Goal: Task Accomplishment & Management: Complete application form

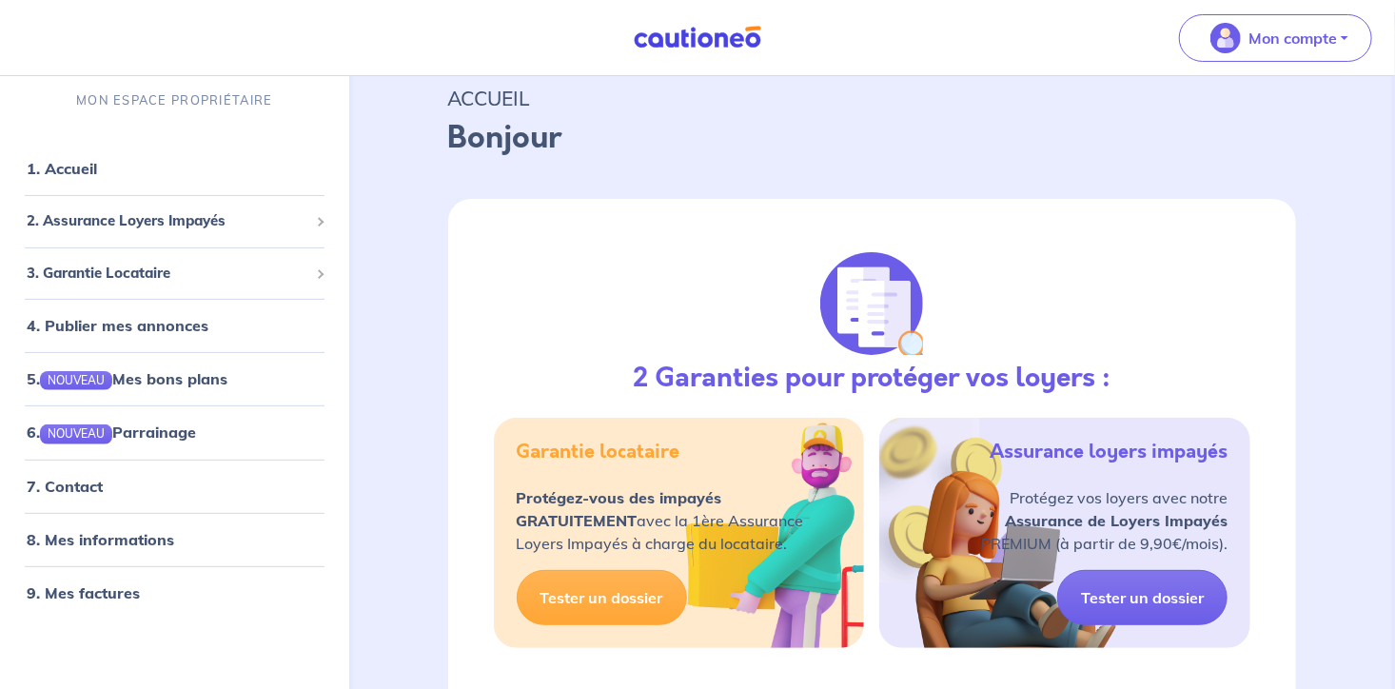
scroll to position [201, 0]
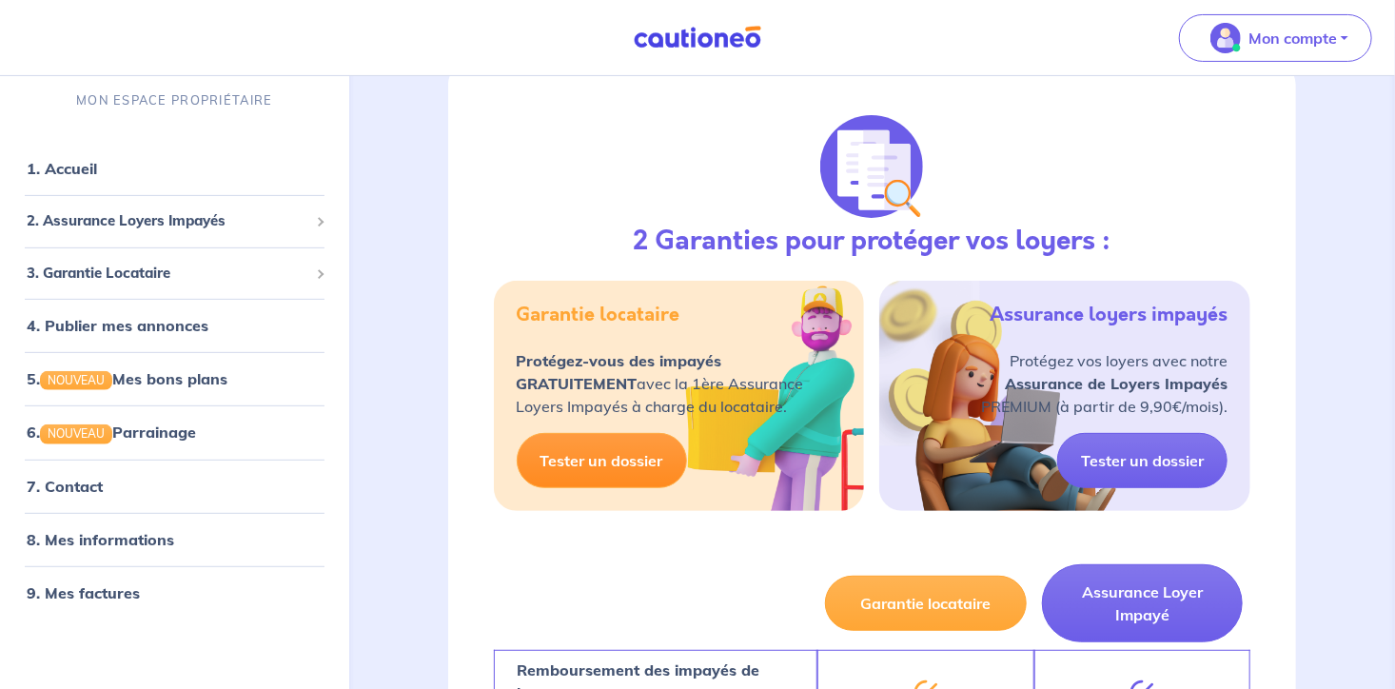
select select "FR"
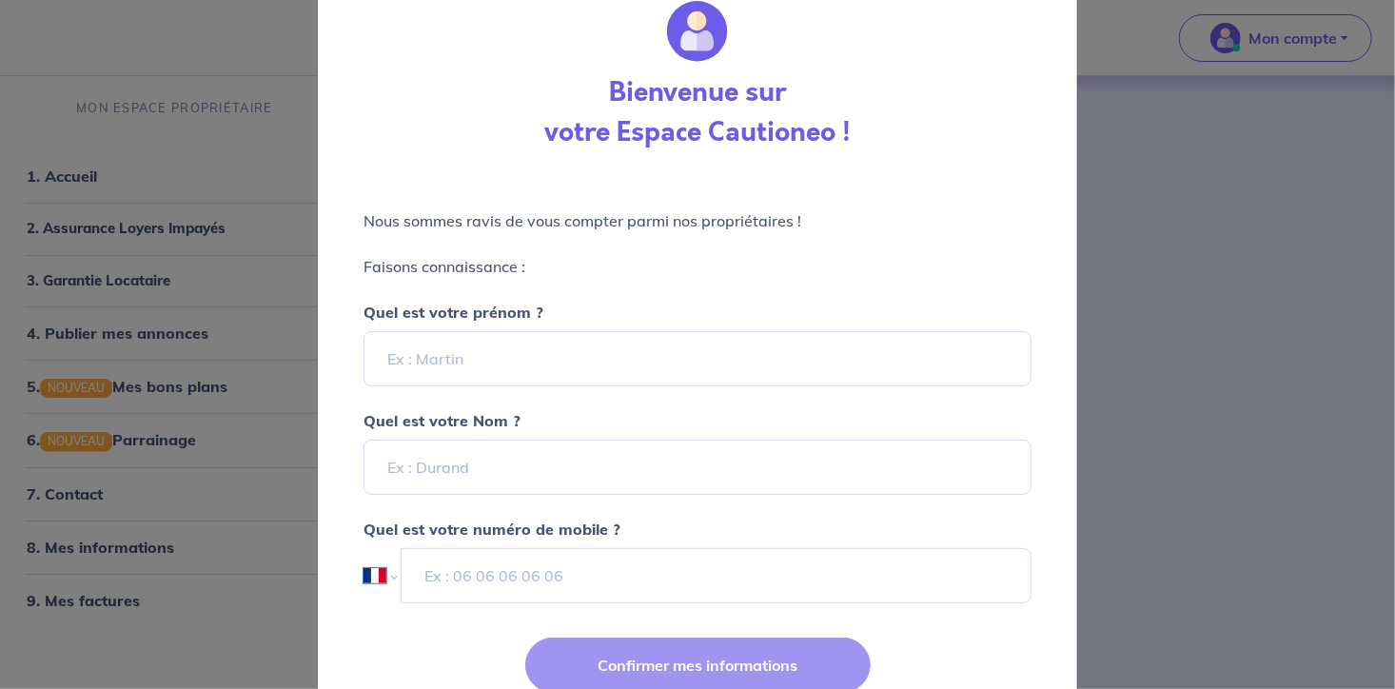
scroll to position [114, 0]
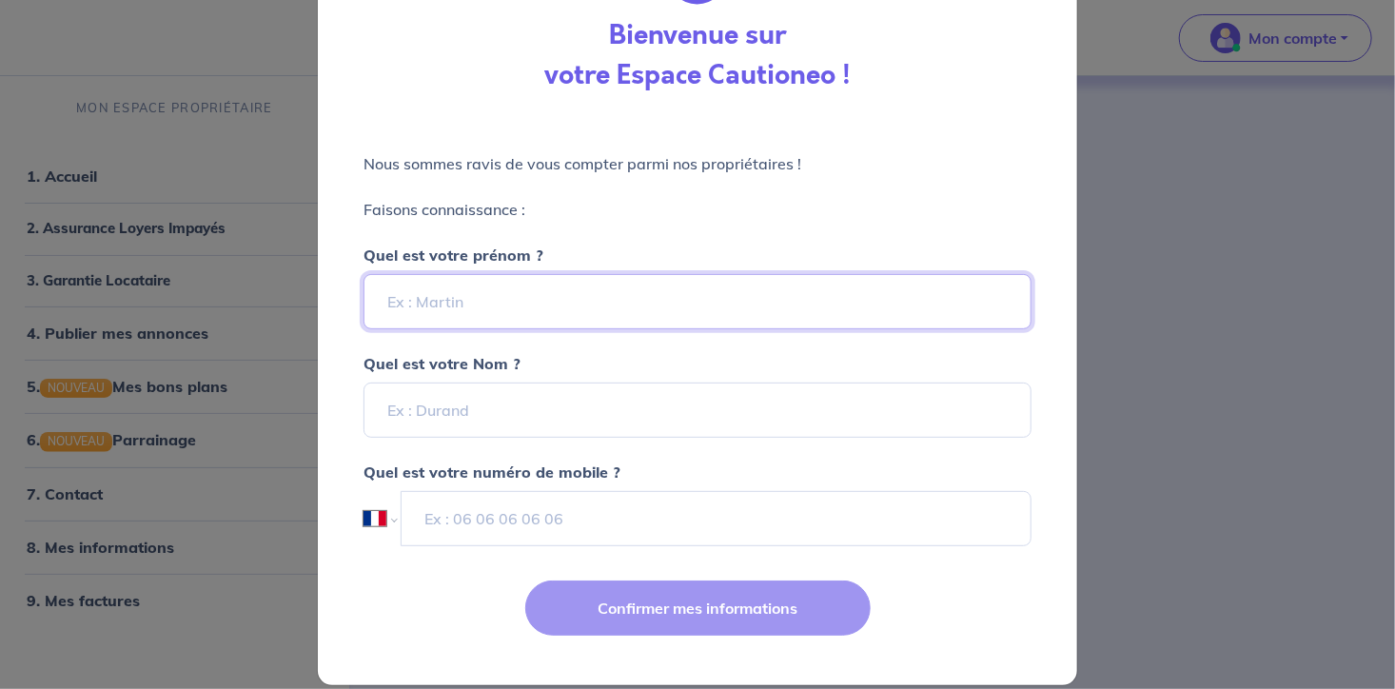
click at [575, 311] on input "Quel est votre prénom ?" at bounding box center [697, 301] width 668 height 55
type input "mary"
click at [586, 216] on p "Faisons connaissance :" at bounding box center [697, 209] width 668 height 23
click at [495, 417] on input "Quel est votre Nom ?" at bounding box center [697, 409] width 668 height 55
type input "niodot"
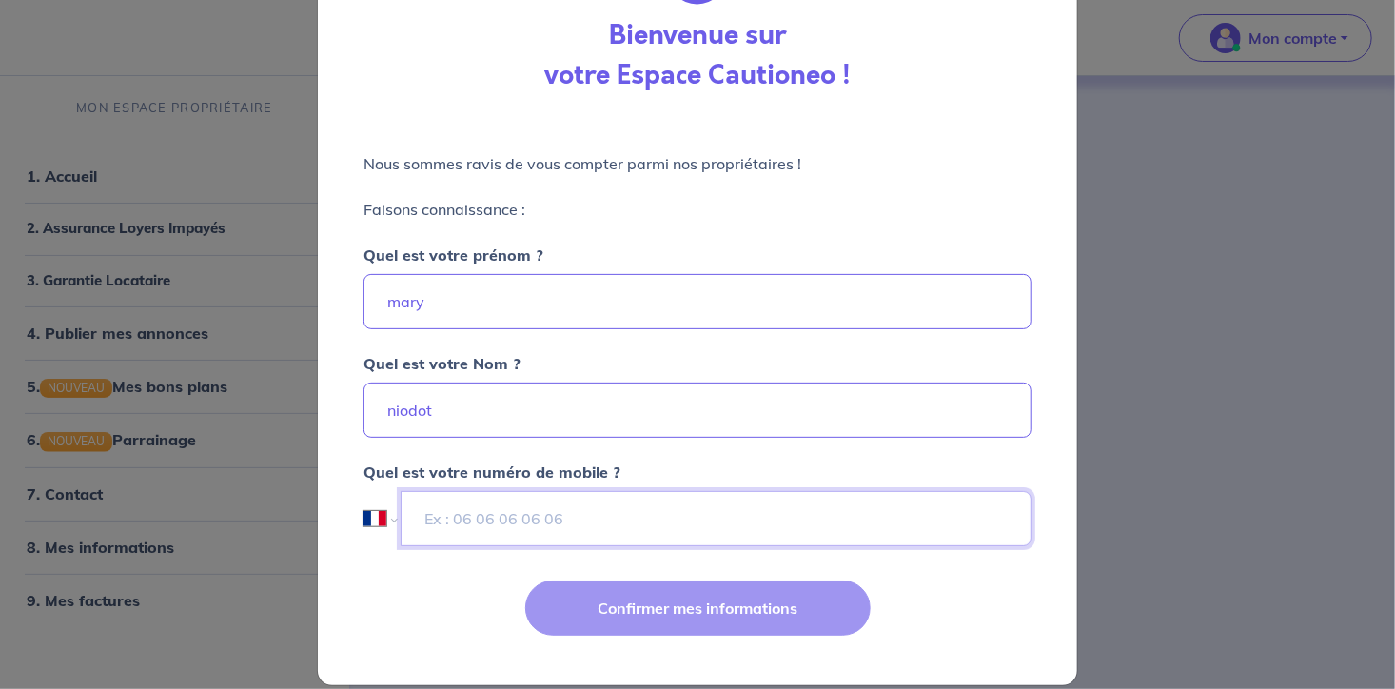
click at [464, 526] on input "tel" at bounding box center [716, 518] width 631 height 55
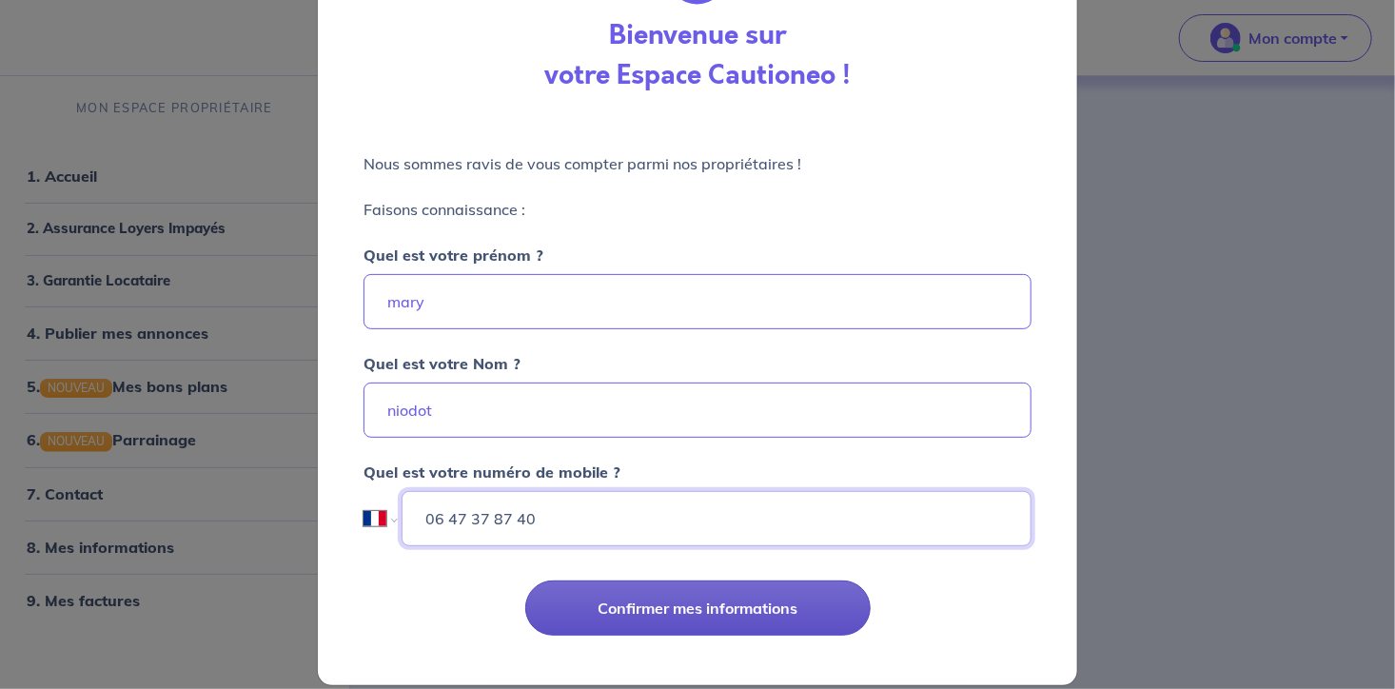
type input "06 47 37 87 40"
click at [641, 604] on button "Confirmer mes informations" at bounding box center [697, 607] width 345 height 55
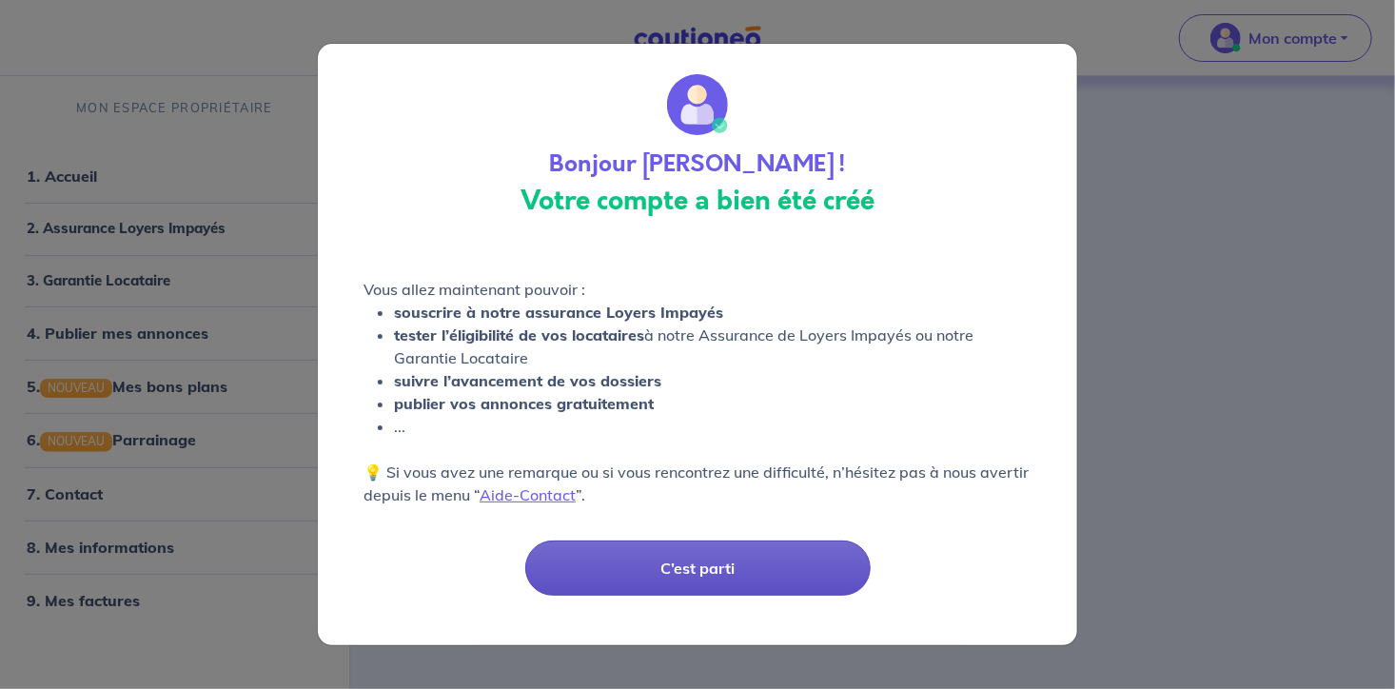
click at [694, 567] on button "C’est parti" at bounding box center [697, 567] width 345 height 55
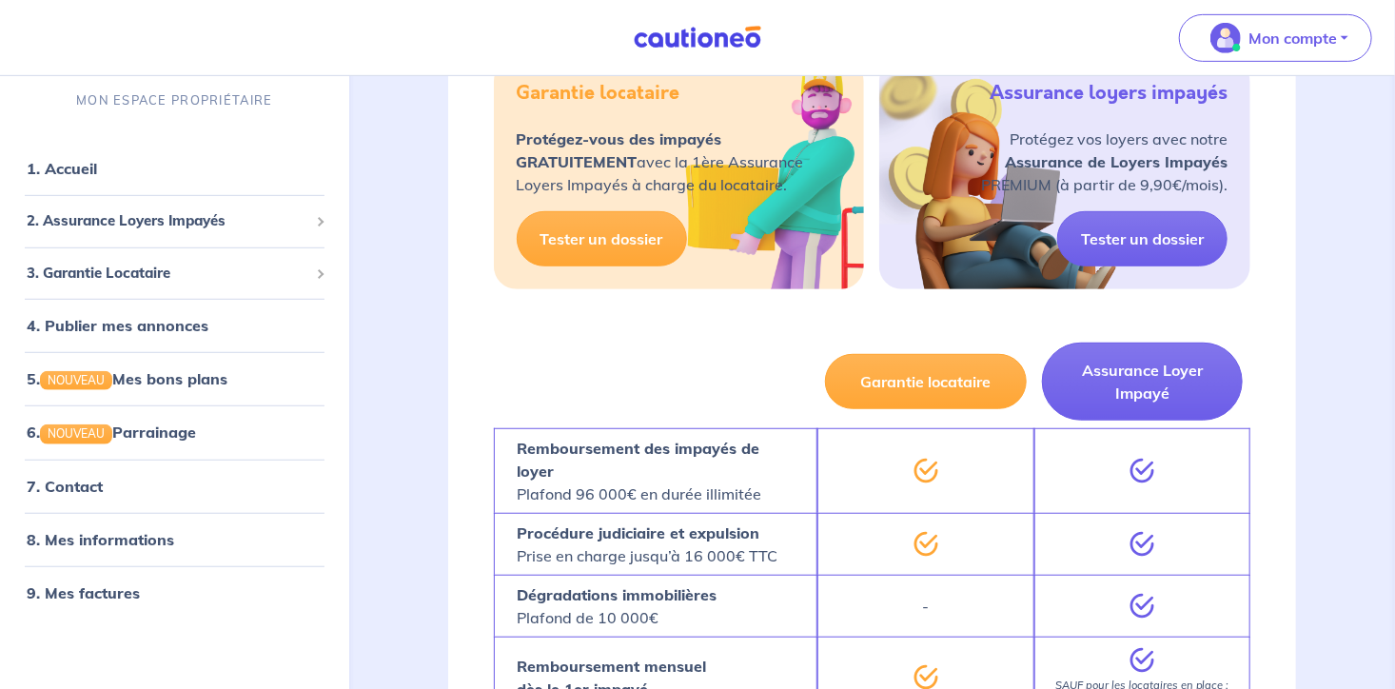
scroll to position [401, 0]
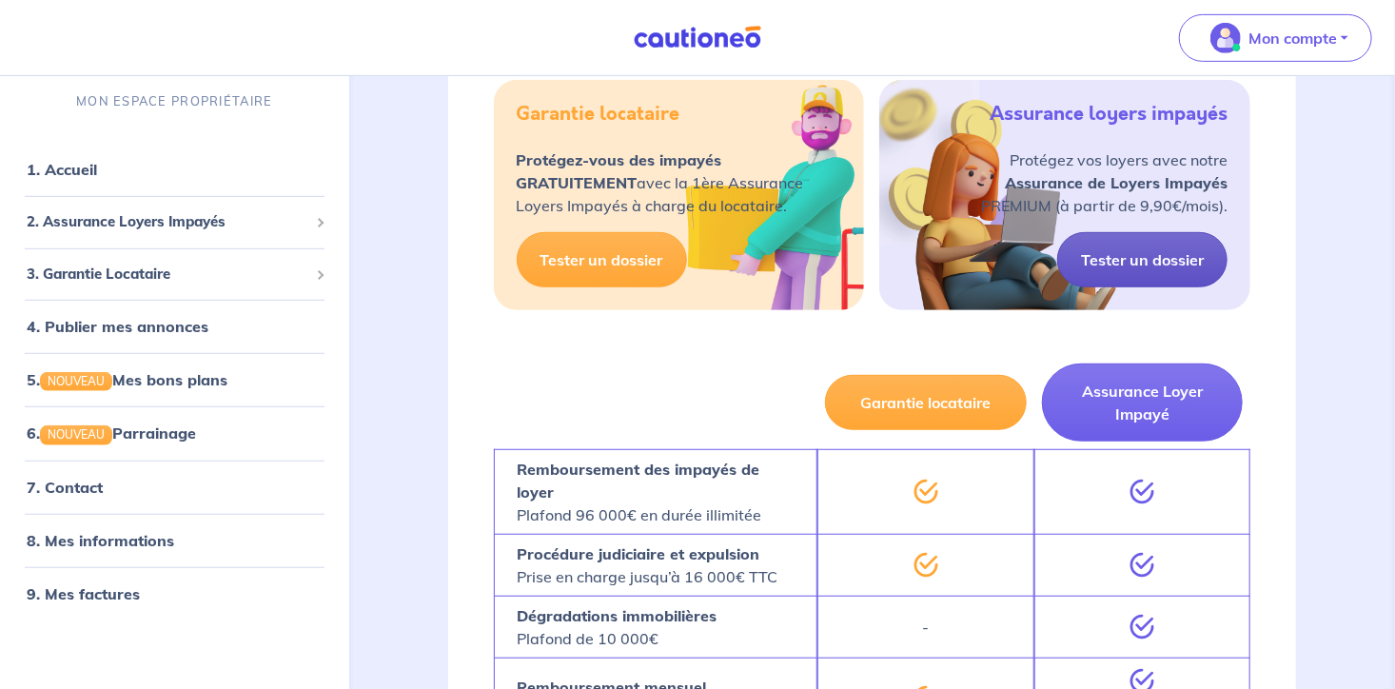
click at [1117, 250] on link "Tester un dossier" at bounding box center [1142, 259] width 170 height 55
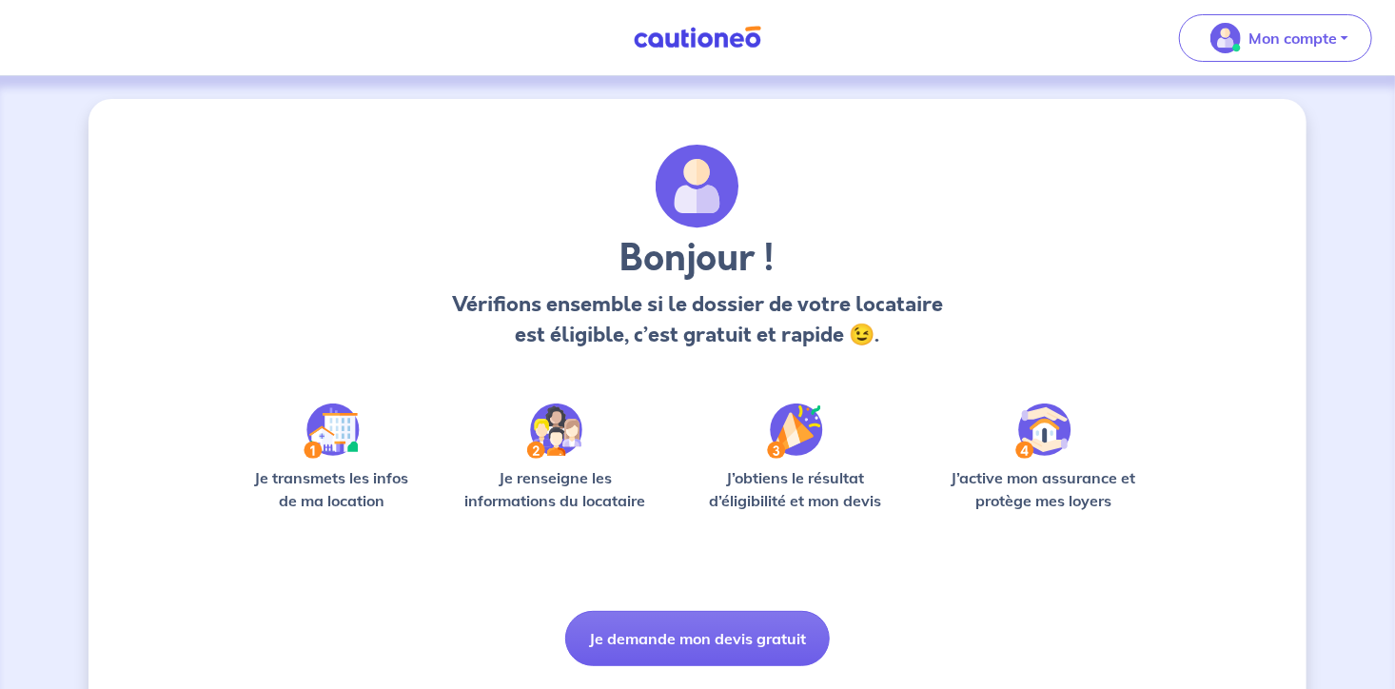
click at [331, 449] on img at bounding box center [331, 430] width 56 height 55
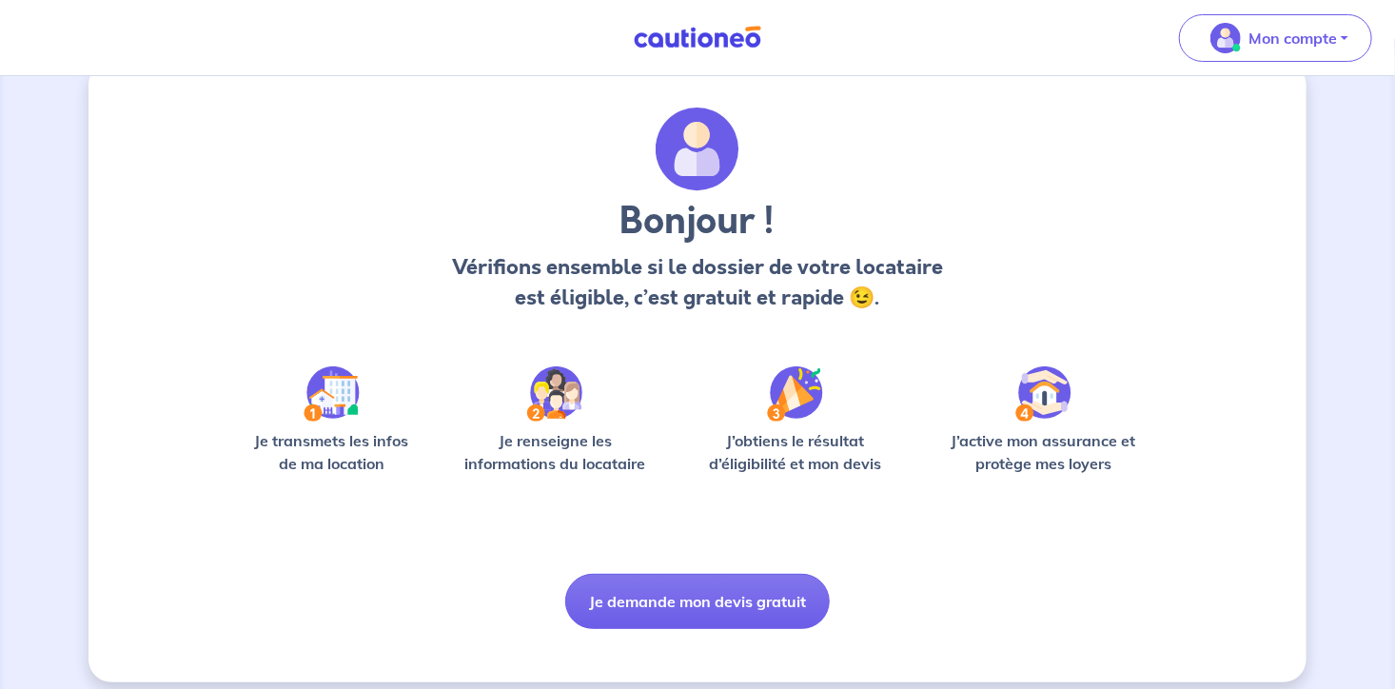
scroll to position [53, 0]
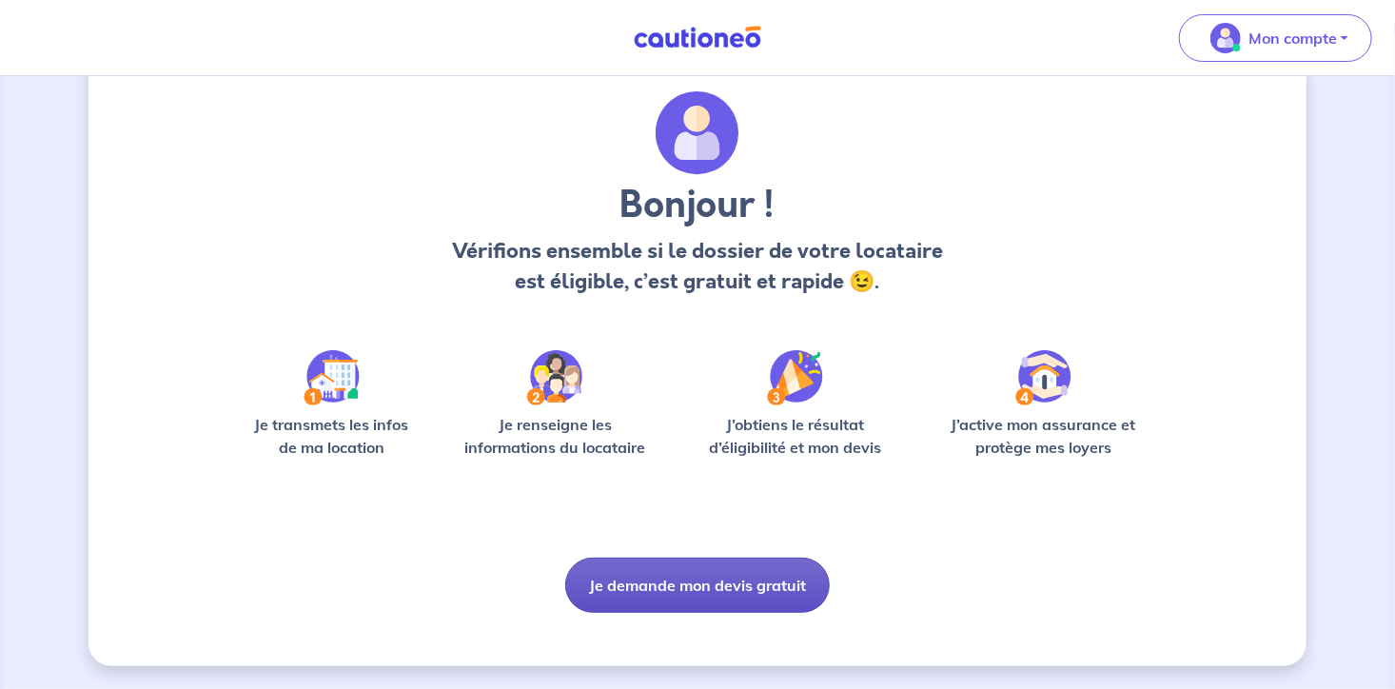
click at [712, 586] on button "Je demande mon devis gratuit" at bounding box center [697, 584] width 264 height 55
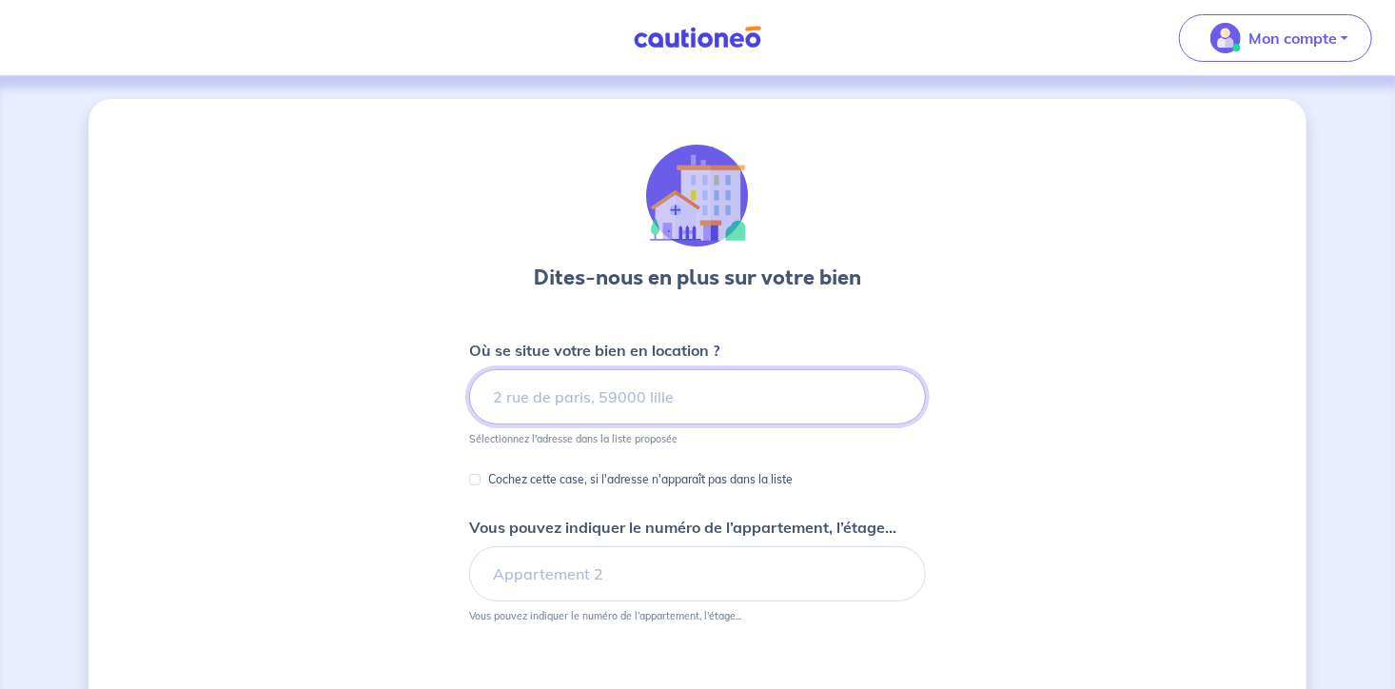
click at [629, 402] on input at bounding box center [697, 396] width 457 height 55
click at [287, 417] on div "Dites-nous en plus sur votre bien Où se situe votre bien en location ? canet en…" at bounding box center [697, 492] width 1218 height 786
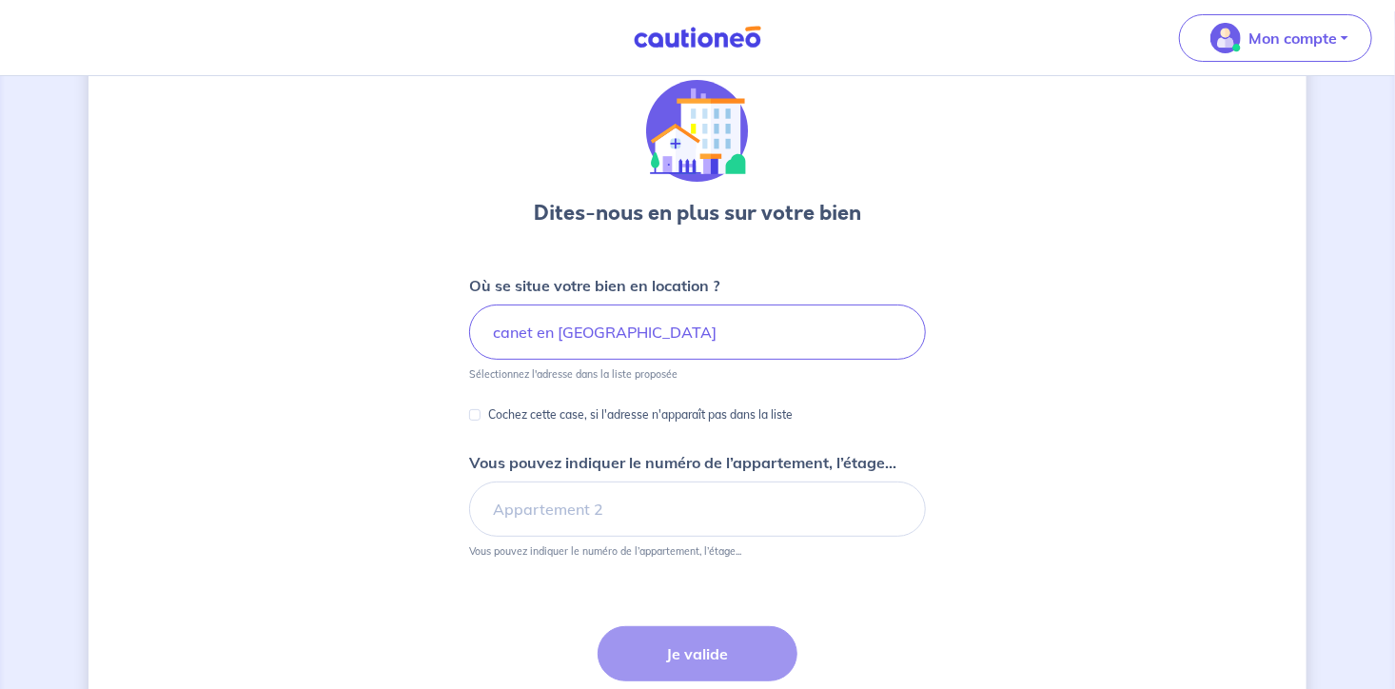
scroll to position [100, 0]
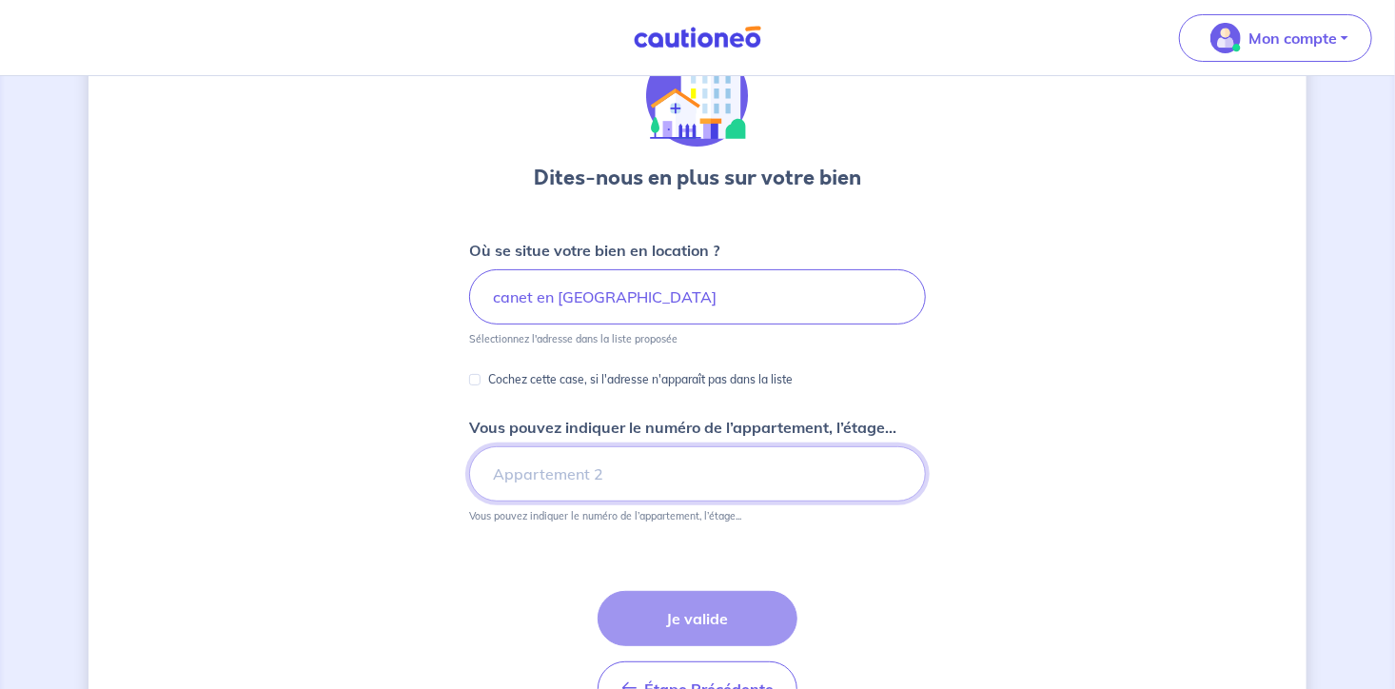
click at [639, 472] on input "Vous pouvez indiquer le numéro de l’appartement, l’étage..." at bounding box center [697, 473] width 457 height 55
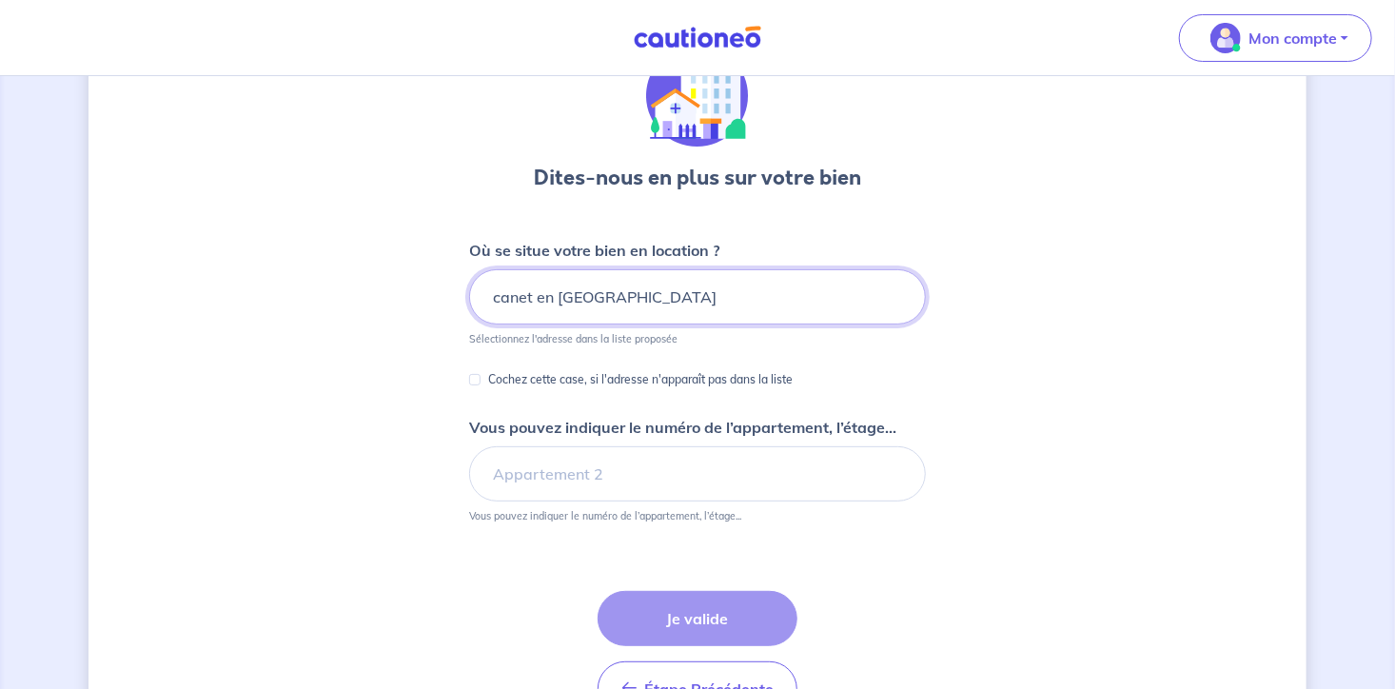
click at [492, 297] on input "canet en roussillon" at bounding box center [697, 296] width 457 height 55
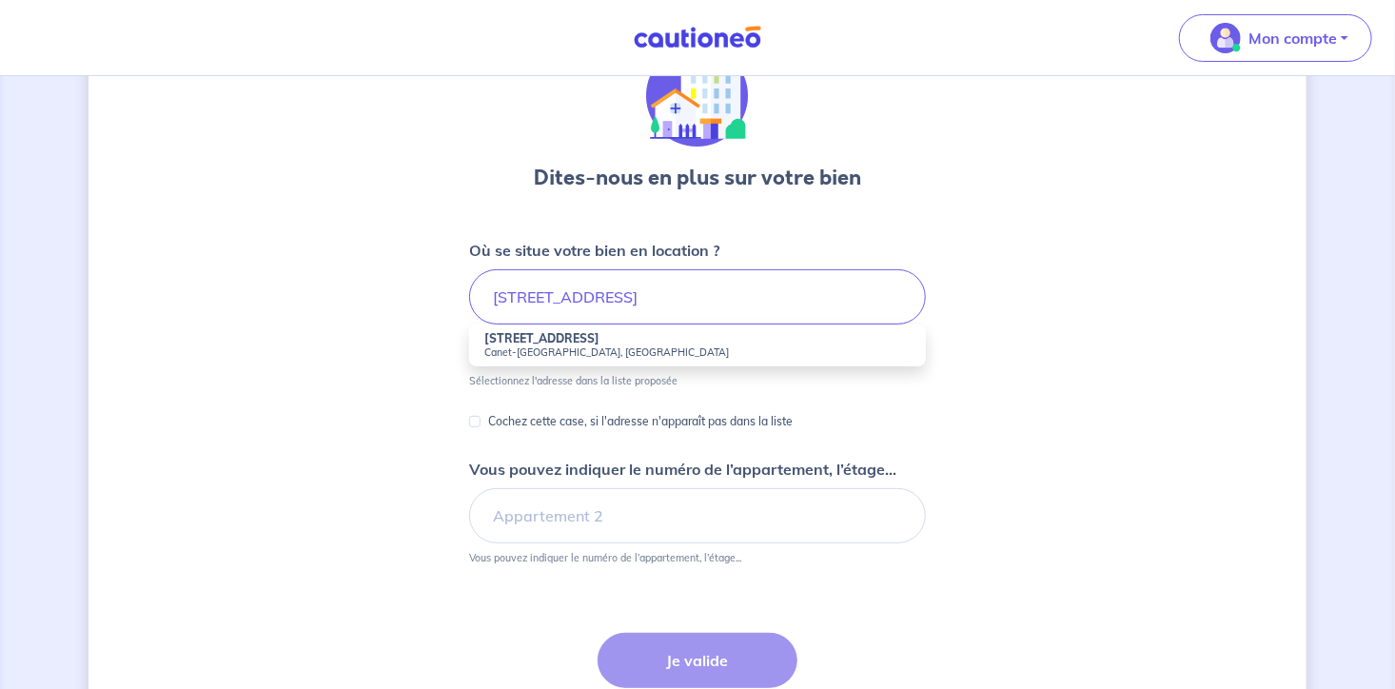
click at [514, 347] on small "Canet-en-Roussillon, France" at bounding box center [697, 351] width 426 height 13
type input "81 Boulevard Cassanyes, Canet-en-Roussillon, France"
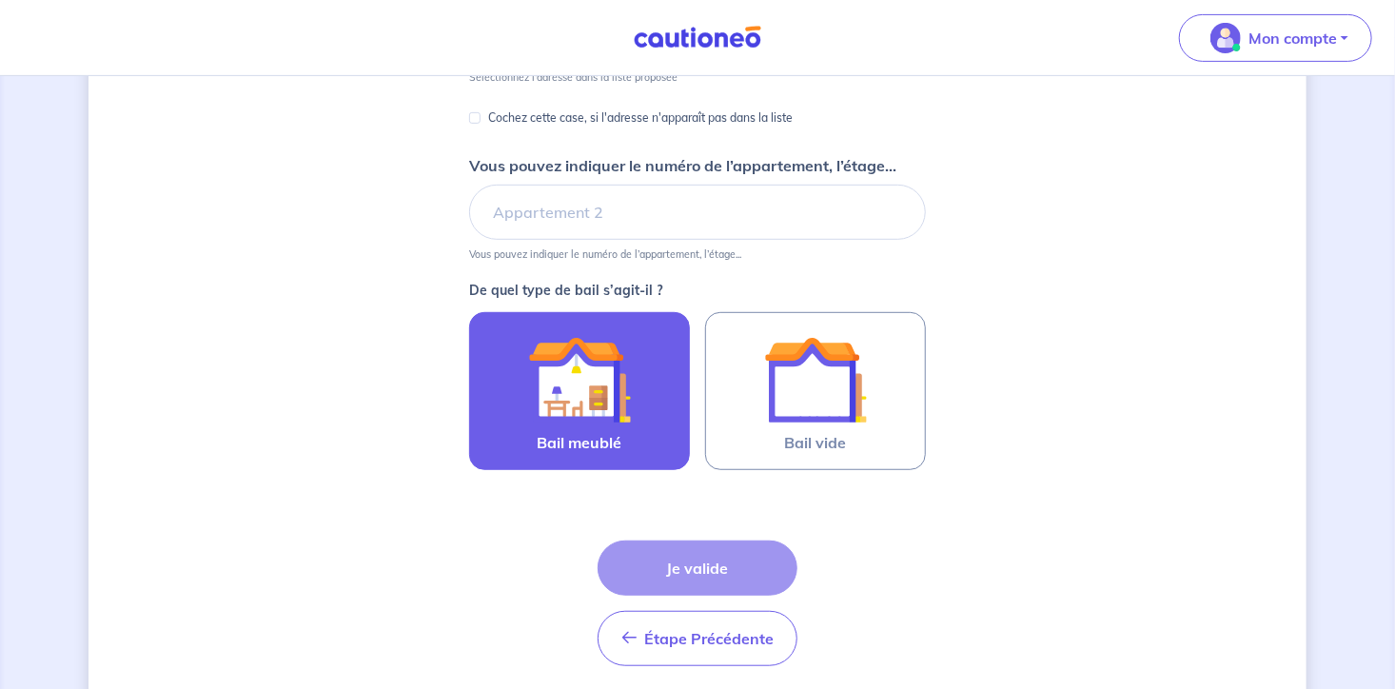
scroll to position [401, 0]
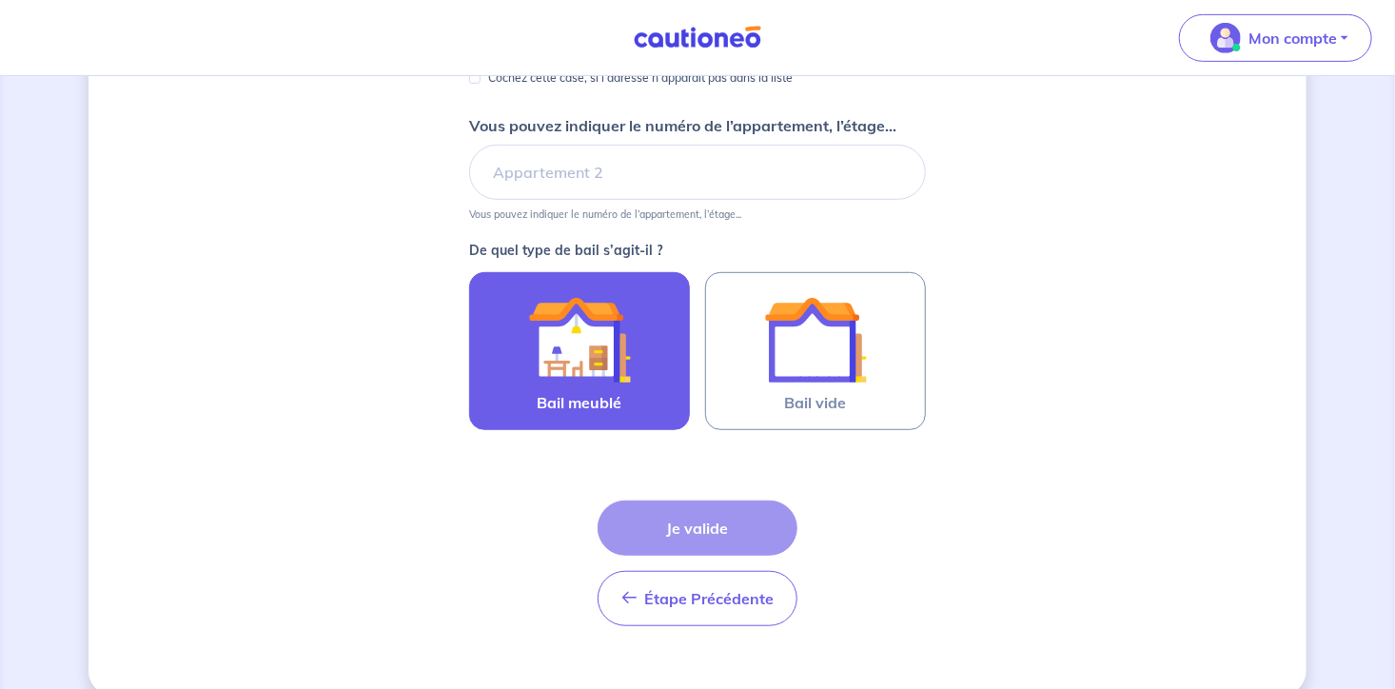
click at [632, 355] on div at bounding box center [579, 339] width 173 height 103
click at [0, 0] on input "Bail meublé" at bounding box center [0, 0] width 0 height 0
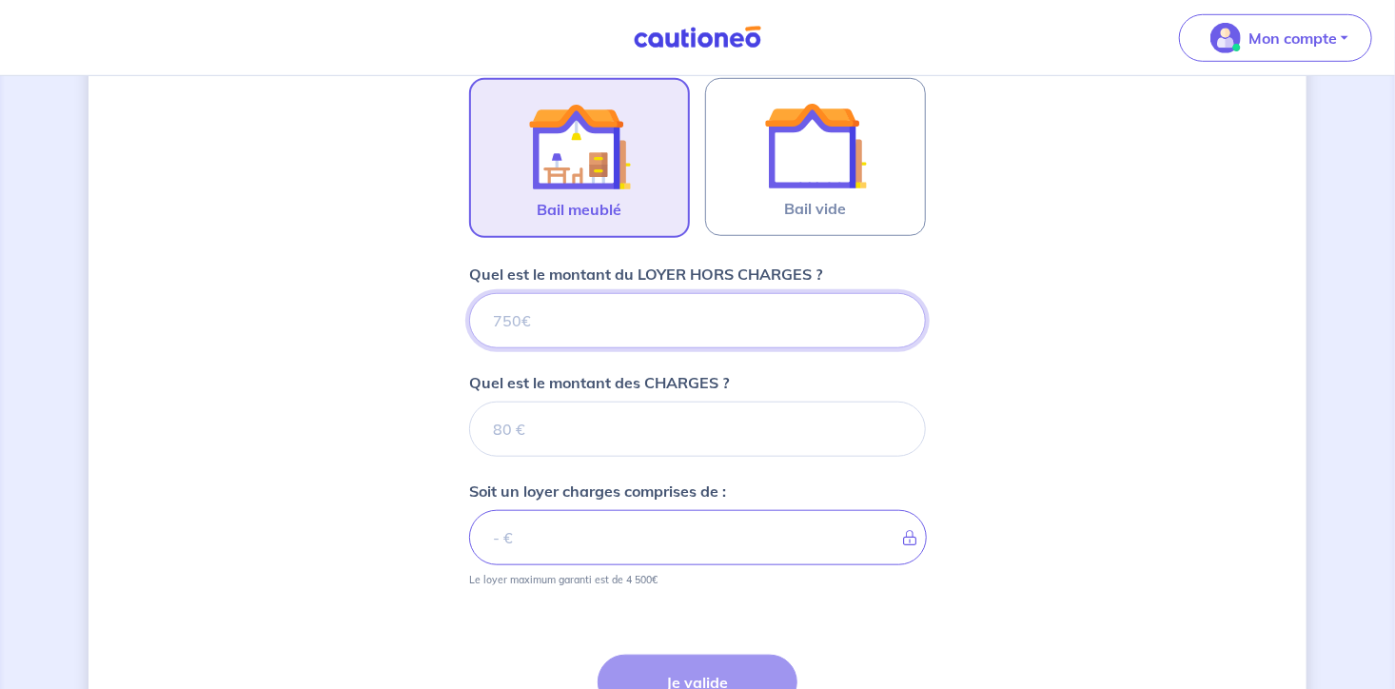
scroll to position [574, 0]
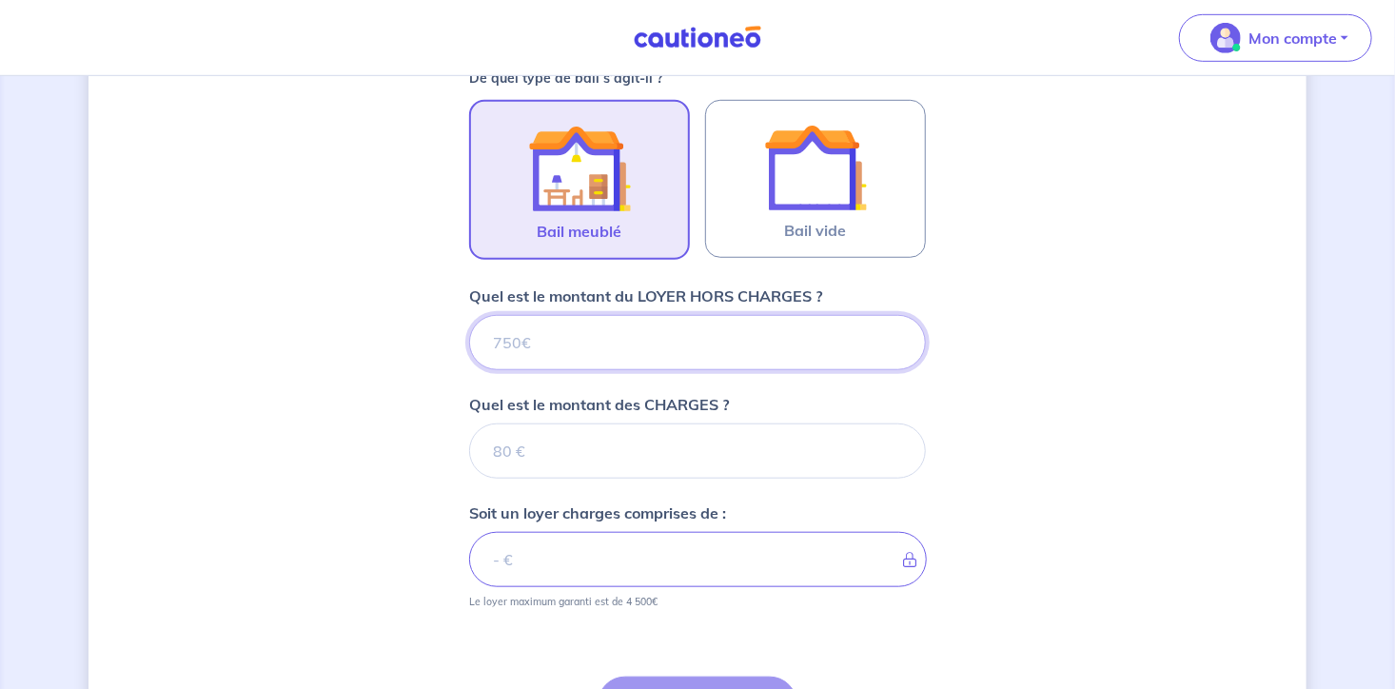
click at [628, 352] on input "Quel est le montant du LOYER HORS CHARGES ?" at bounding box center [697, 342] width 457 height 55
type input "550"
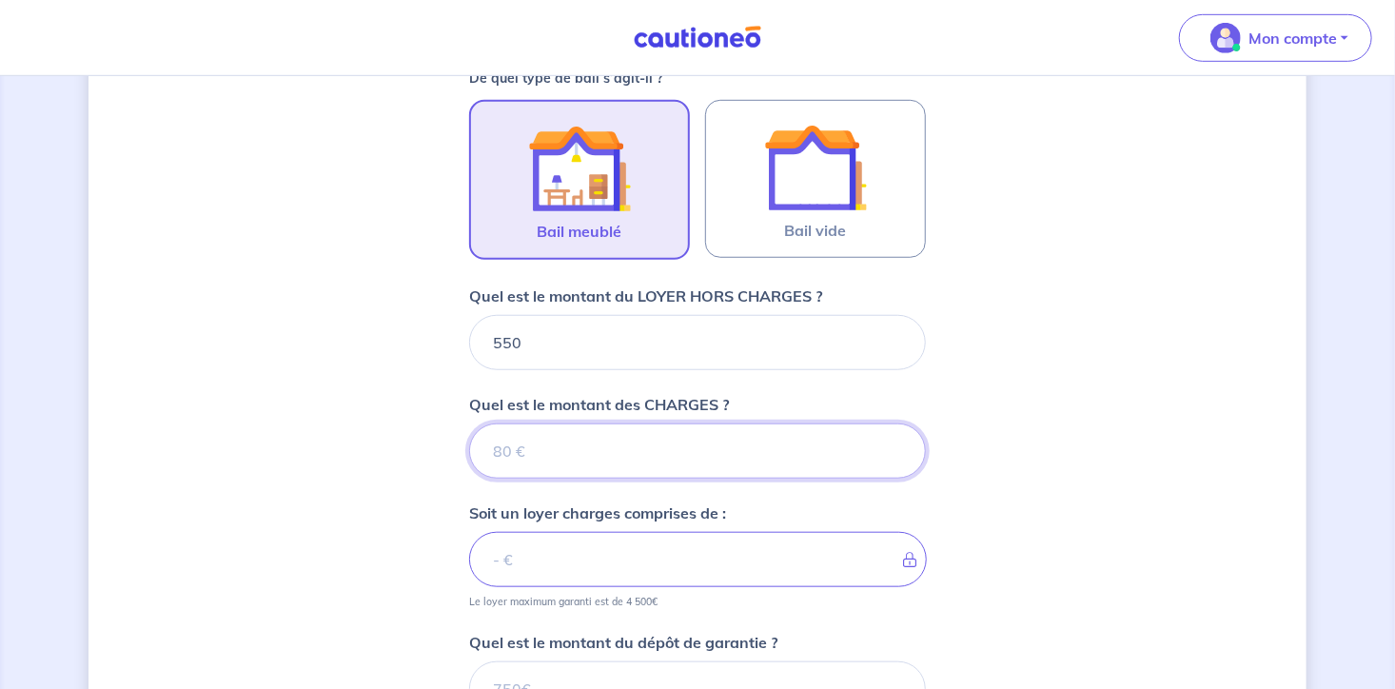
click at [592, 445] on input "Quel est le montant des CHARGES ?" at bounding box center [697, 450] width 457 height 55
type input "20"
type input "570"
type input "20"
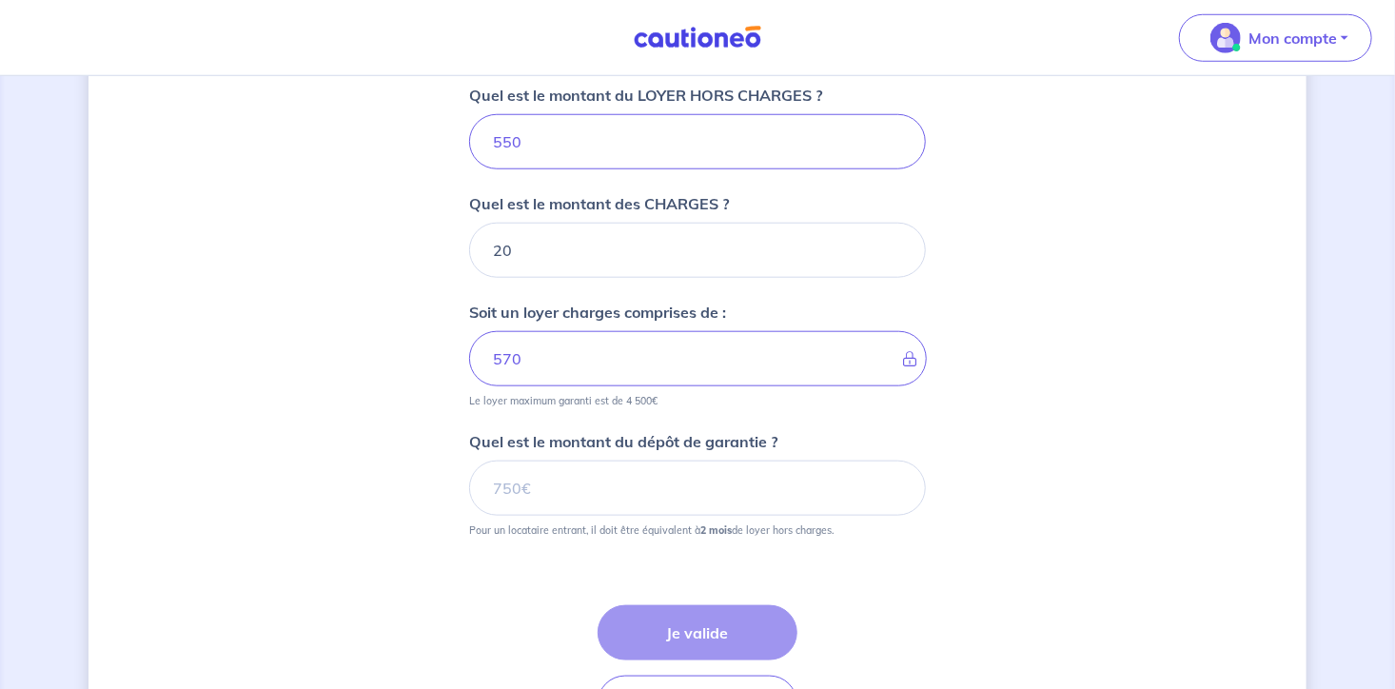
scroll to position [875, 0]
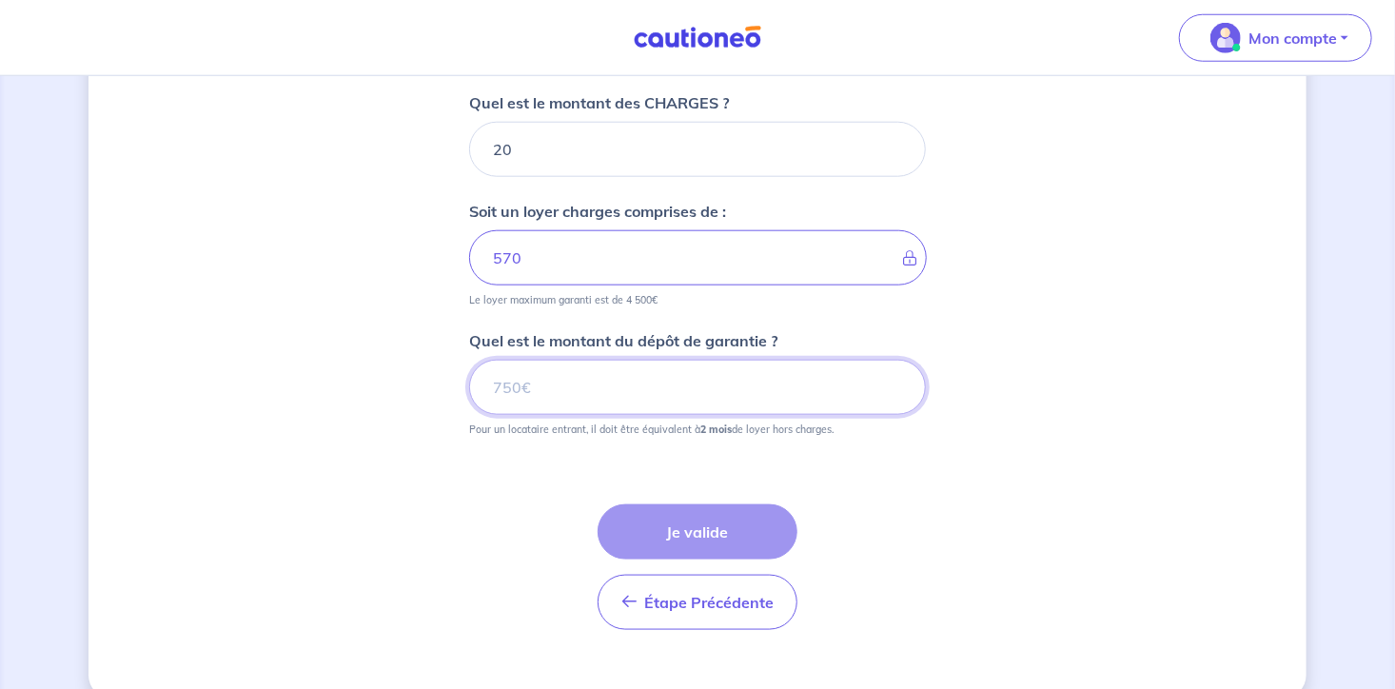
click at [592, 390] on input "Quel est le montant du dépôt de garantie ?" at bounding box center [697, 387] width 457 height 55
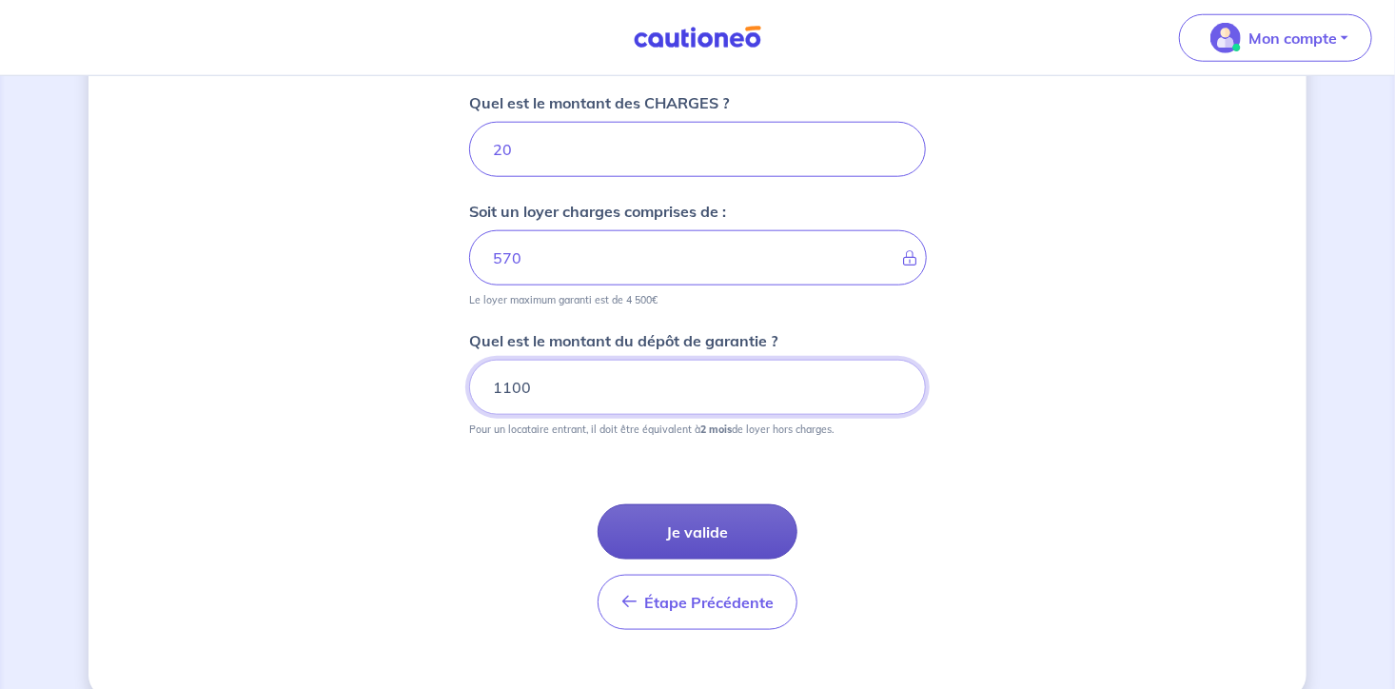
type input "1100"
click at [648, 516] on button "Je valide" at bounding box center [697, 531] width 200 height 55
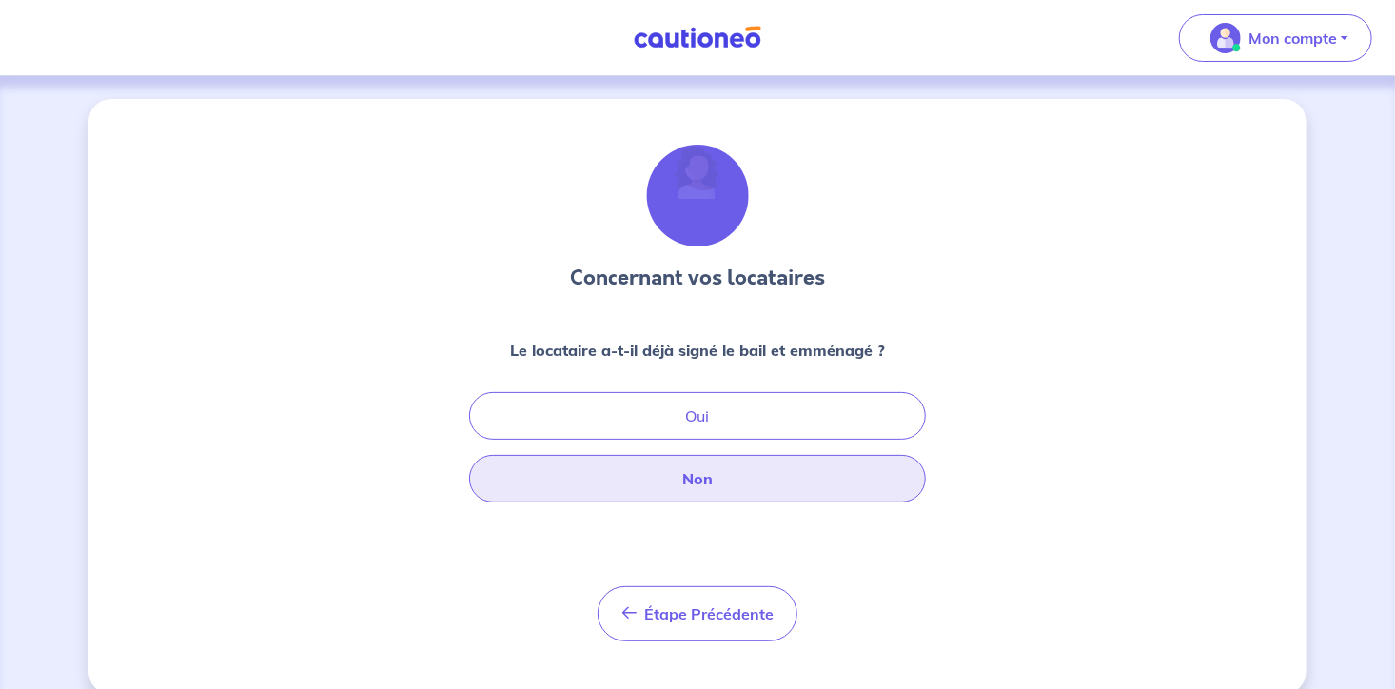
click at [680, 477] on button "Non" at bounding box center [697, 479] width 457 height 48
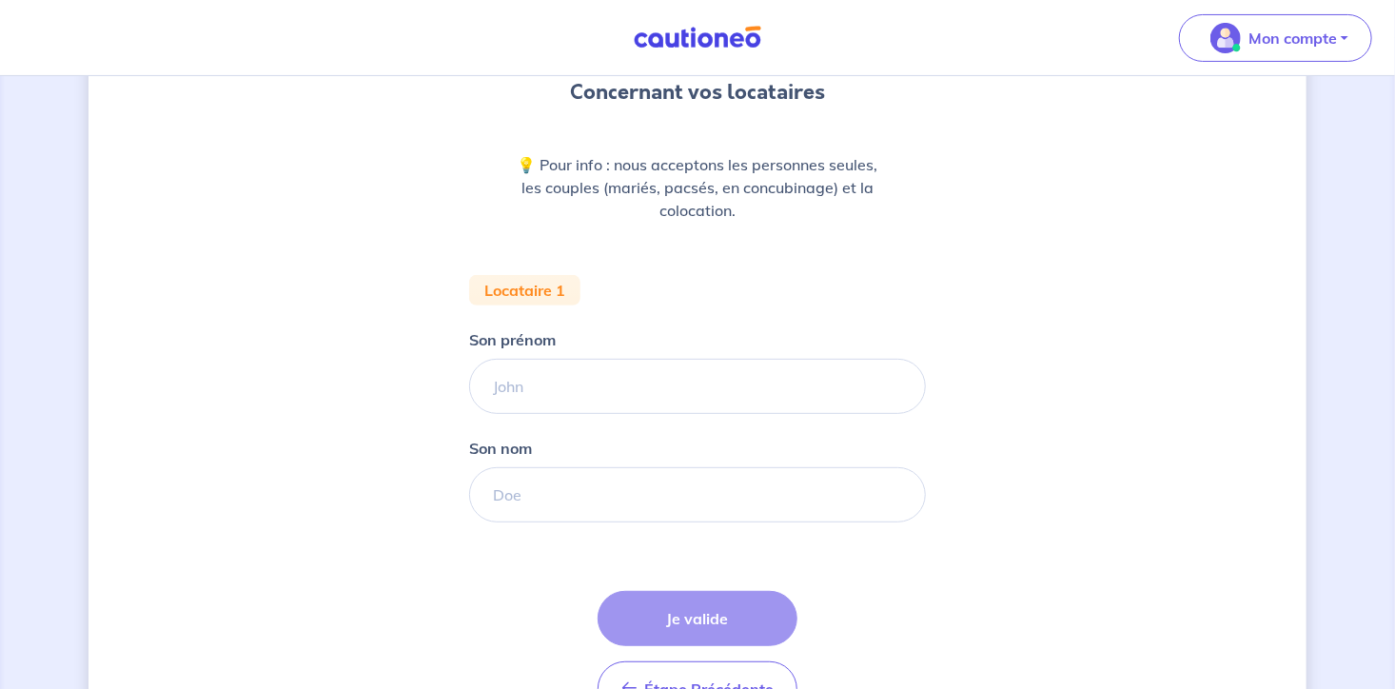
scroll to position [201, 0]
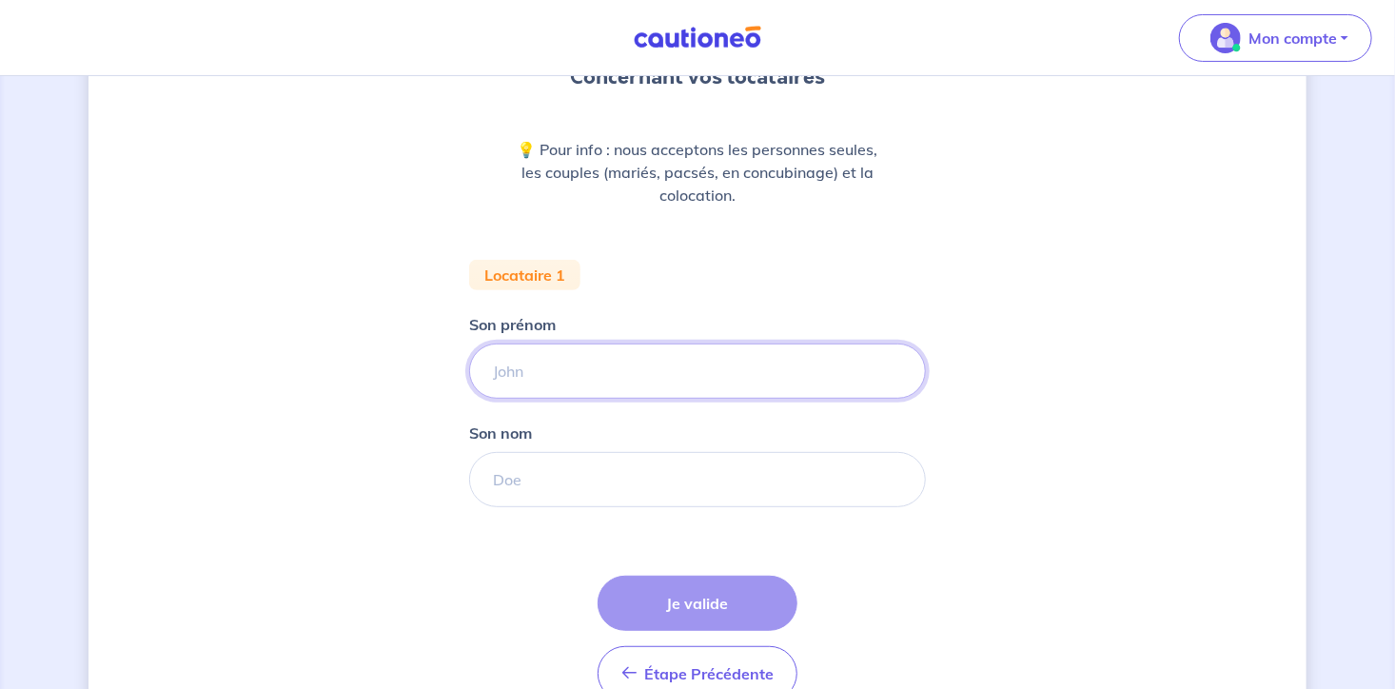
click at [626, 378] on input "Son prénom" at bounding box center [697, 370] width 457 height 55
type input "julie"
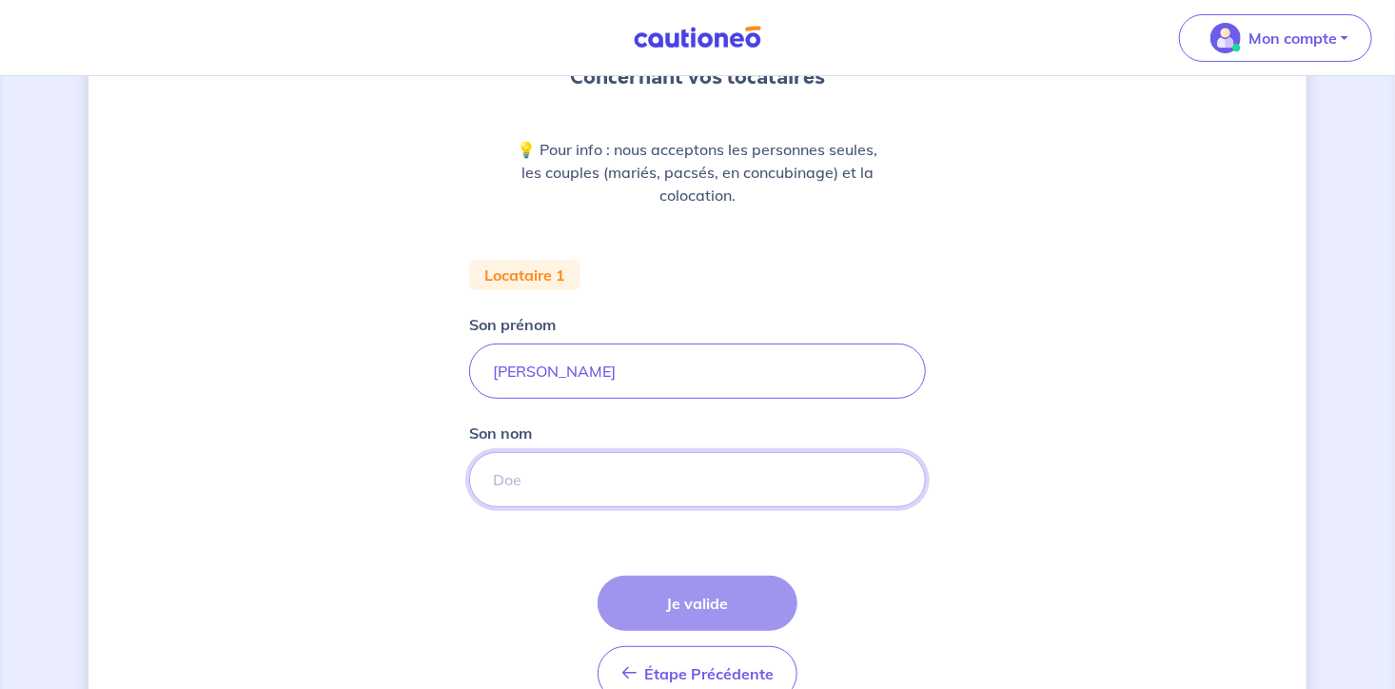
click at [626, 479] on input "Son nom" at bounding box center [697, 479] width 457 height 55
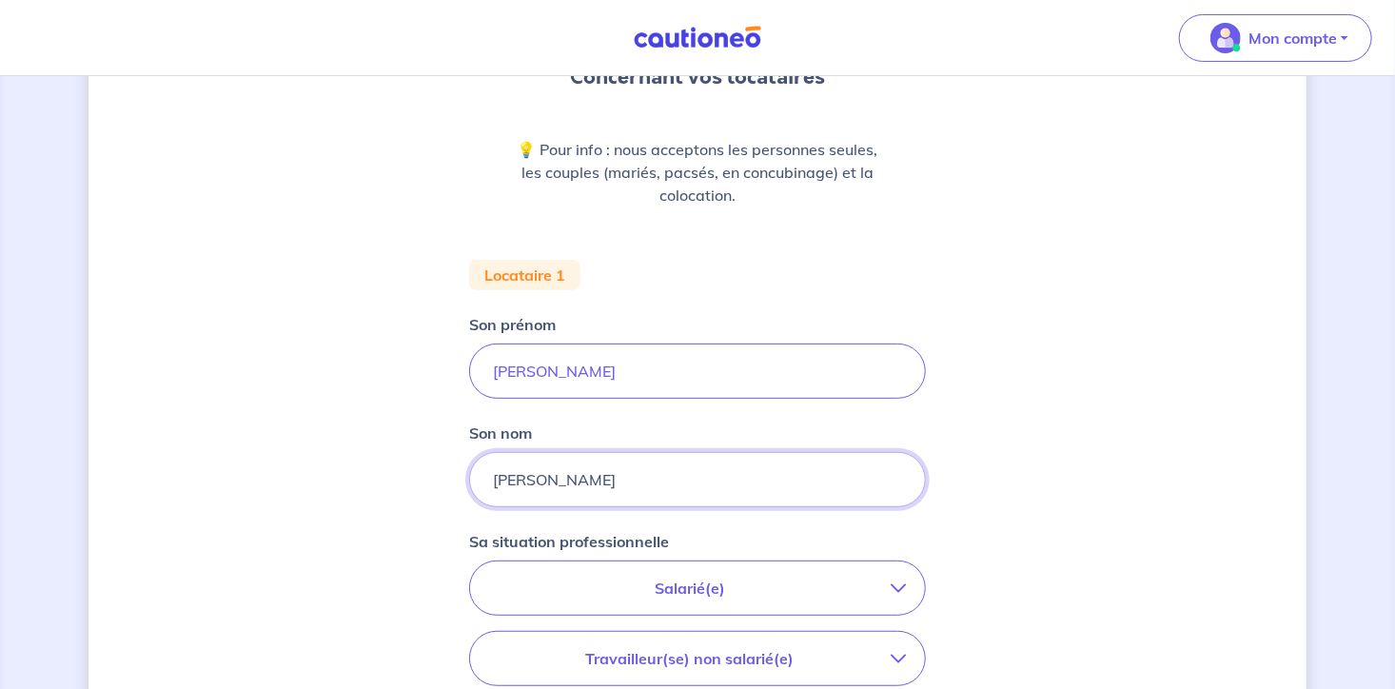
type input "dubois"
click at [603, 580] on p "Salarié(e)" at bounding box center [689, 588] width 401 height 23
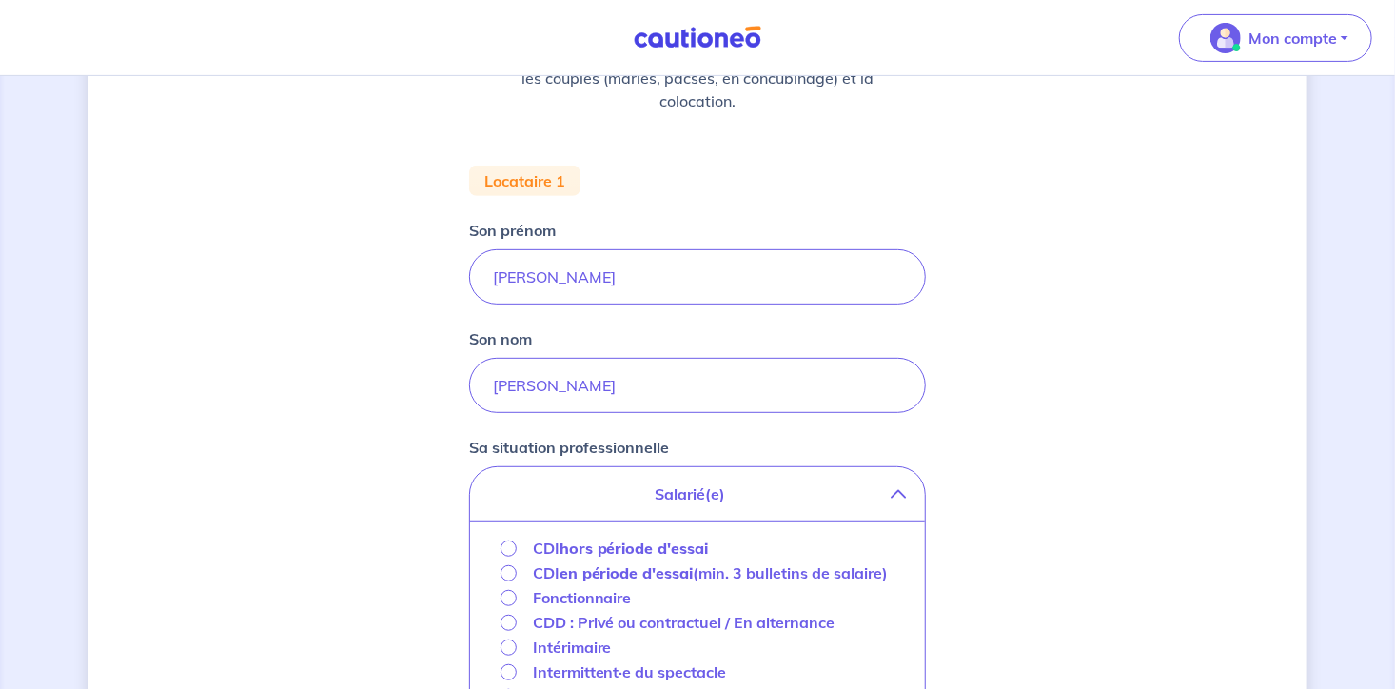
scroll to position [401, 0]
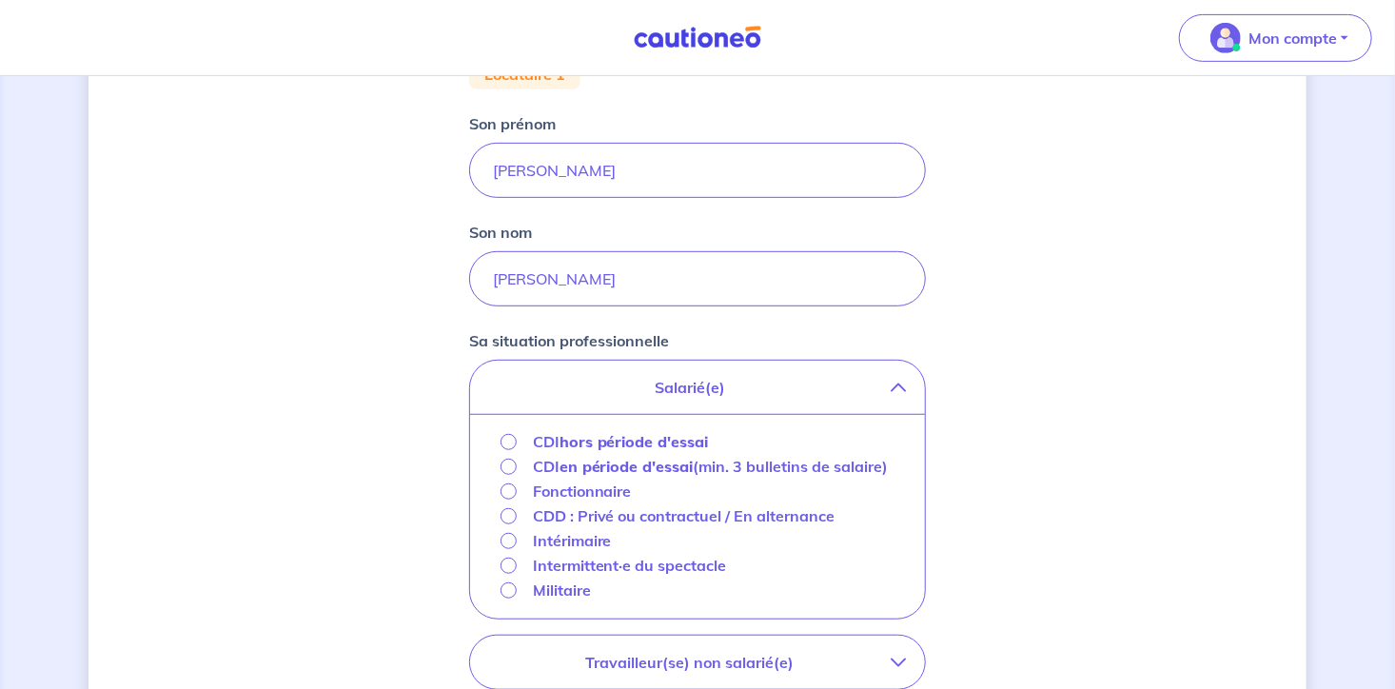
click at [615, 439] on strong "hors période d'essai" at bounding box center [633, 441] width 149 height 19
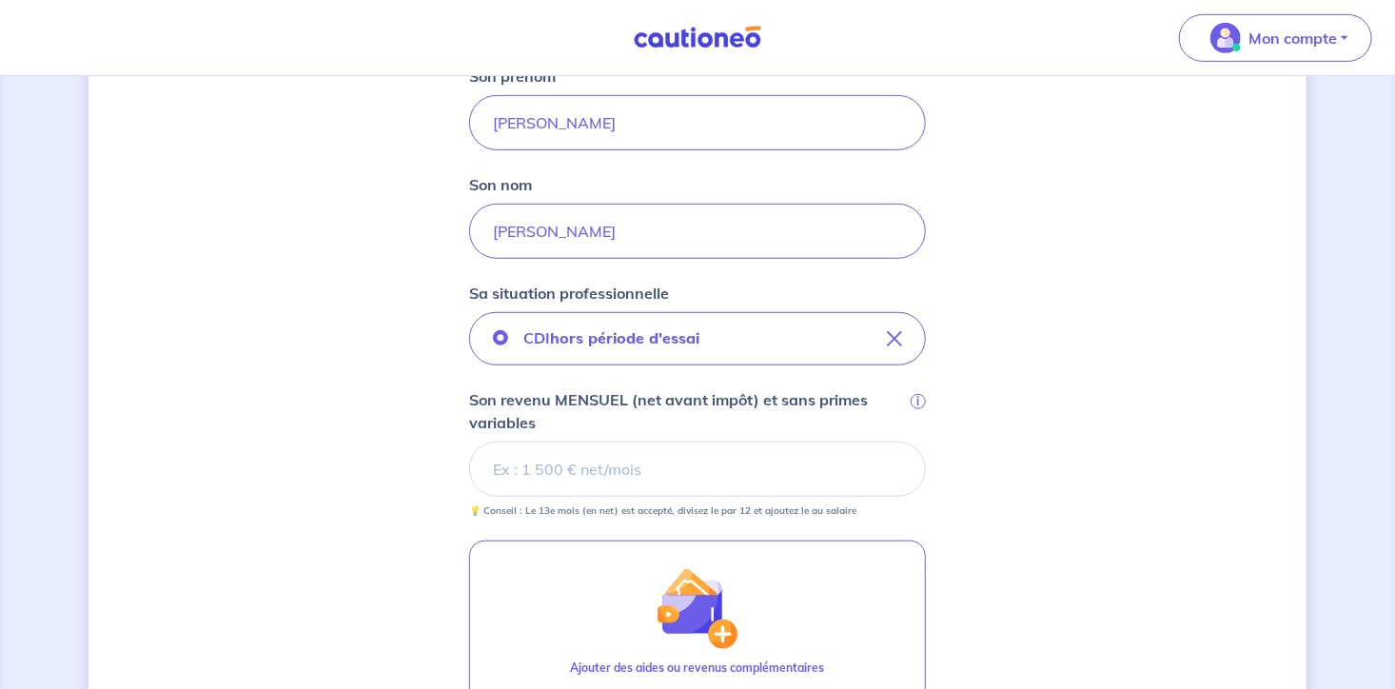
scroll to position [502, 0]
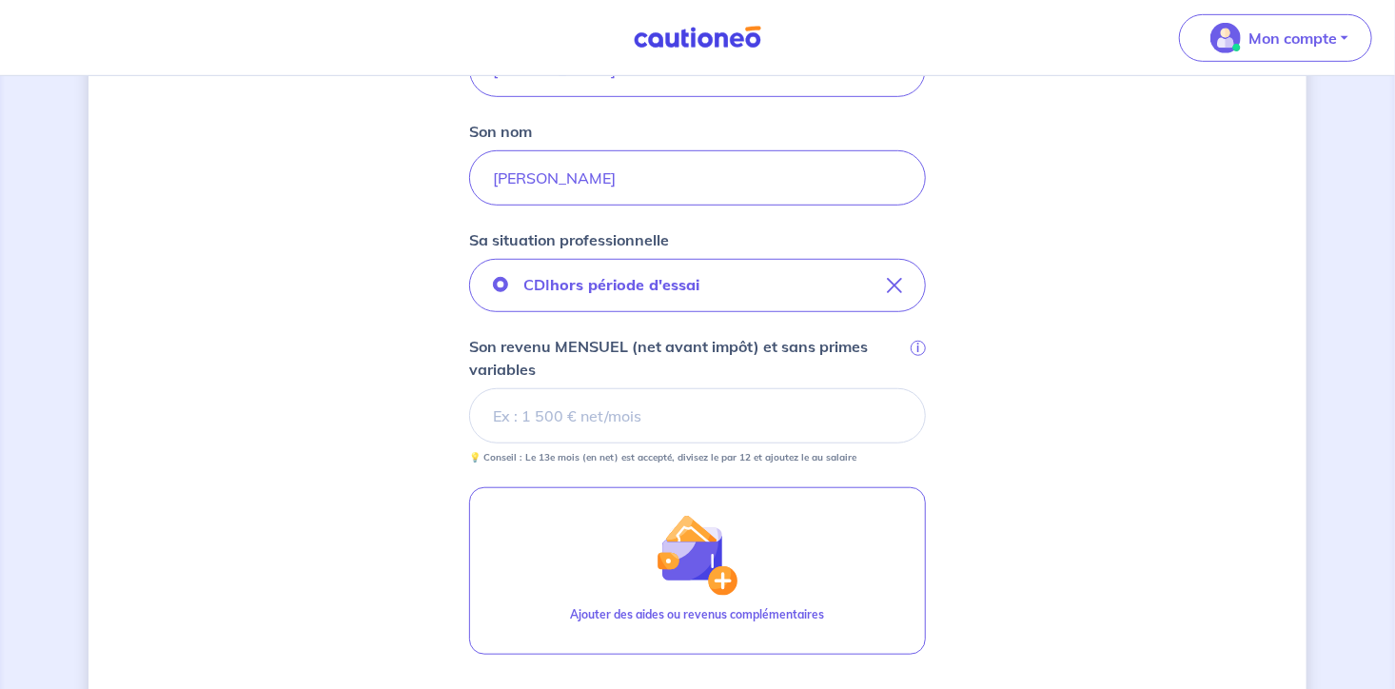
click at [607, 419] on input "Son revenu MENSUEL (net avant impôt) et sans primes variables i" at bounding box center [697, 415] width 457 height 55
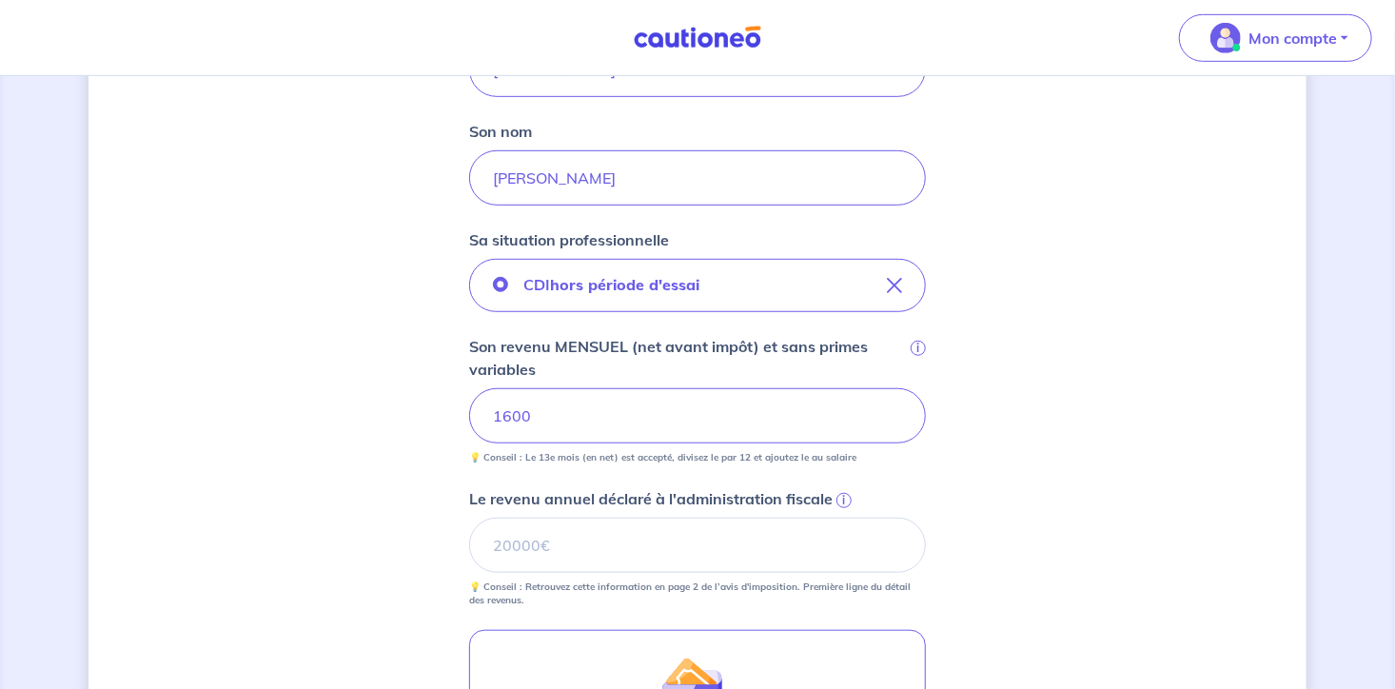
click at [302, 507] on div "Concernant vos locataires 💡 Pour info : nous acceptons les personnes seules, le…" at bounding box center [697, 340] width 1218 height 1486
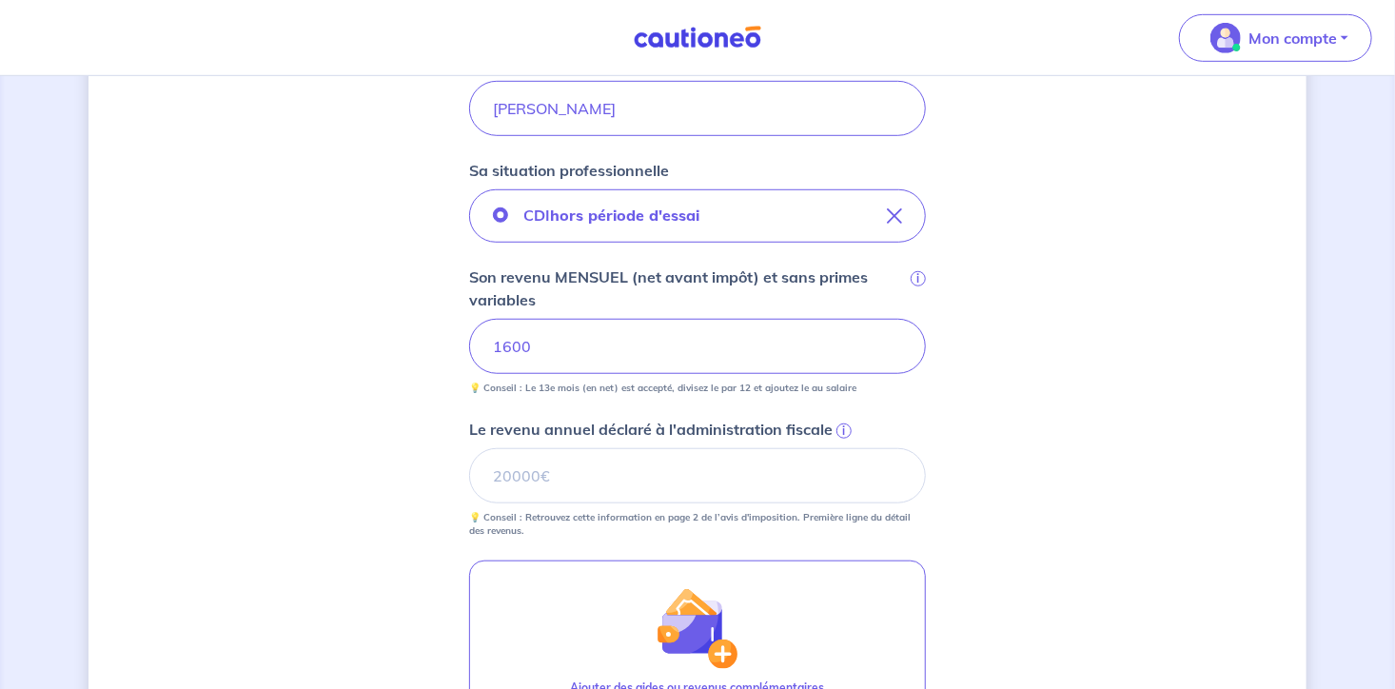
scroll to position [602, 0]
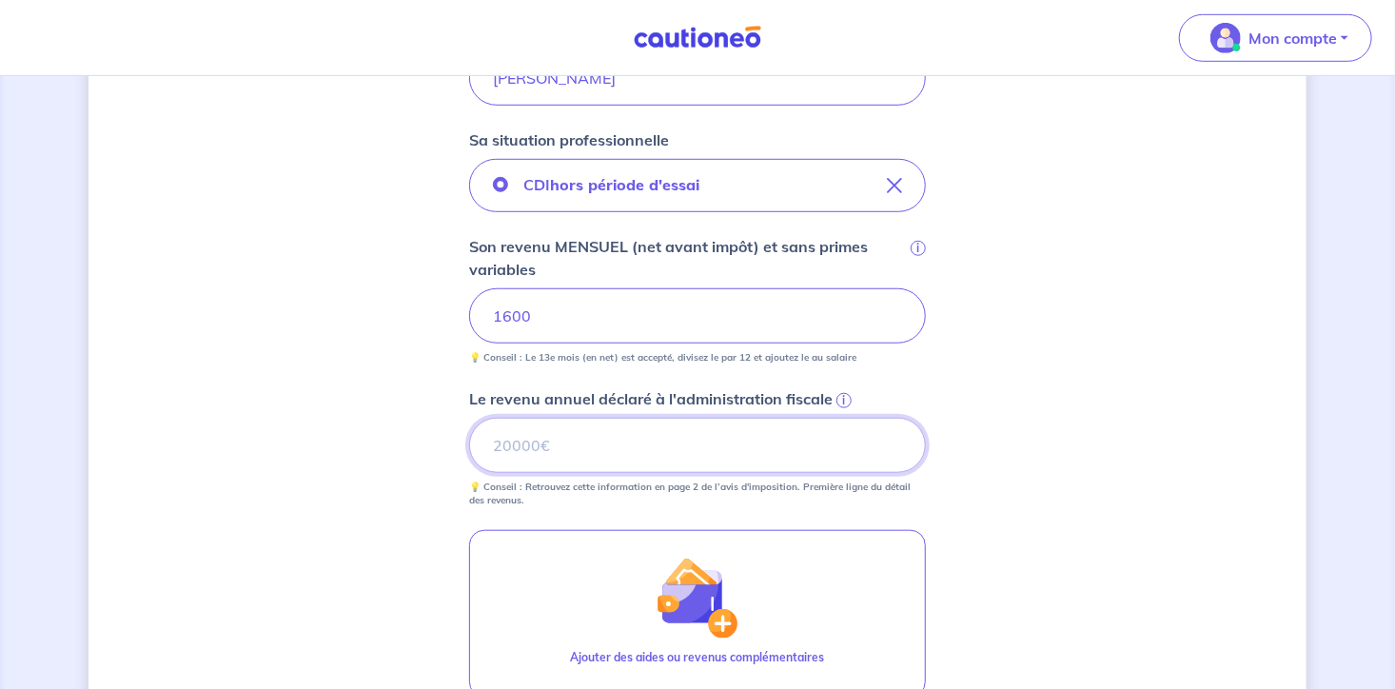
click at [668, 432] on input "Le revenu annuel déclaré à l'administration fiscale i" at bounding box center [697, 445] width 457 height 55
type input "1600"
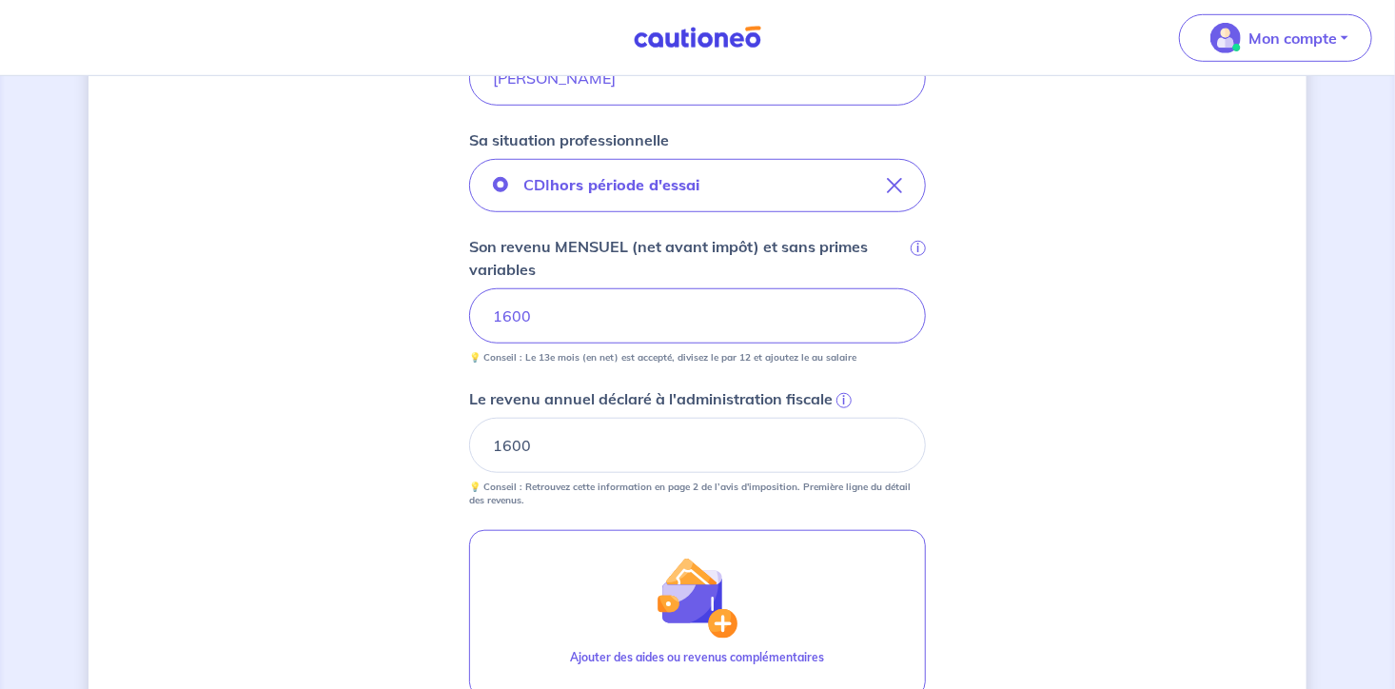
click at [286, 501] on div "Concernant vos locataires 💡 Pour info : nous acceptons les personnes seules, le…" at bounding box center [697, 240] width 1218 height 1486
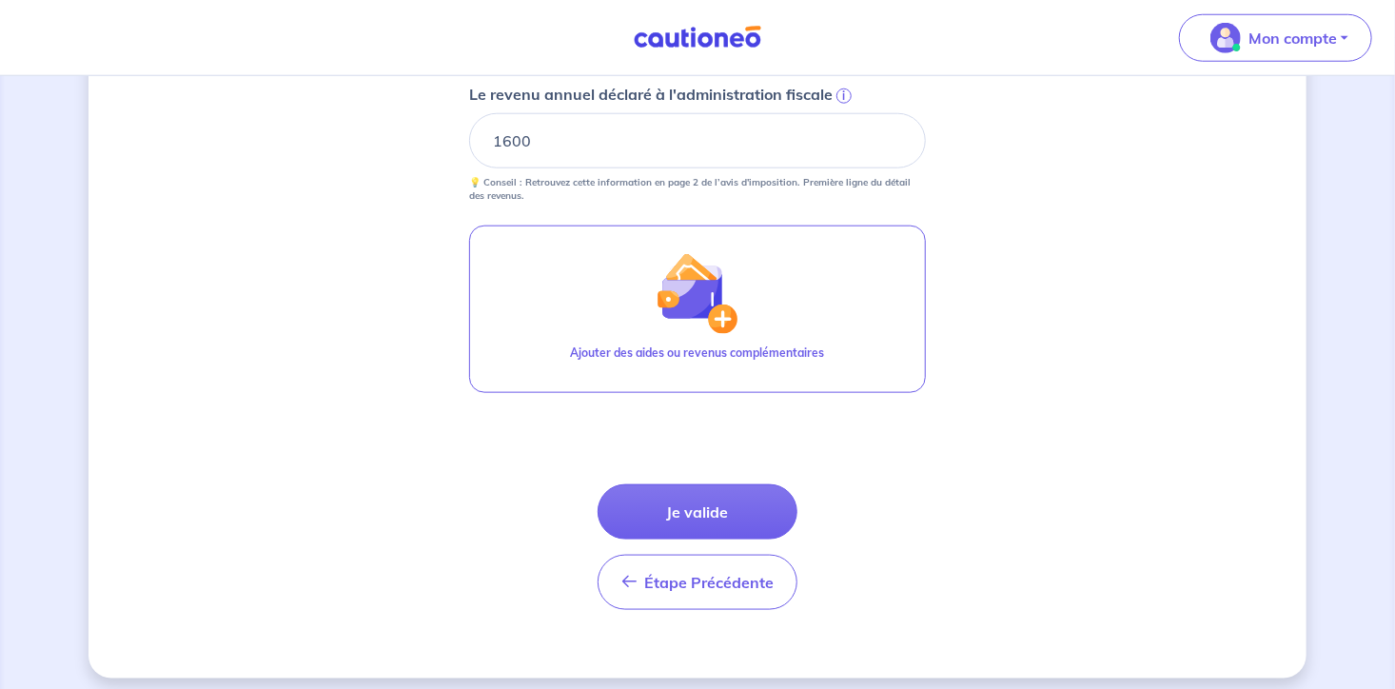
scroll to position [916, 0]
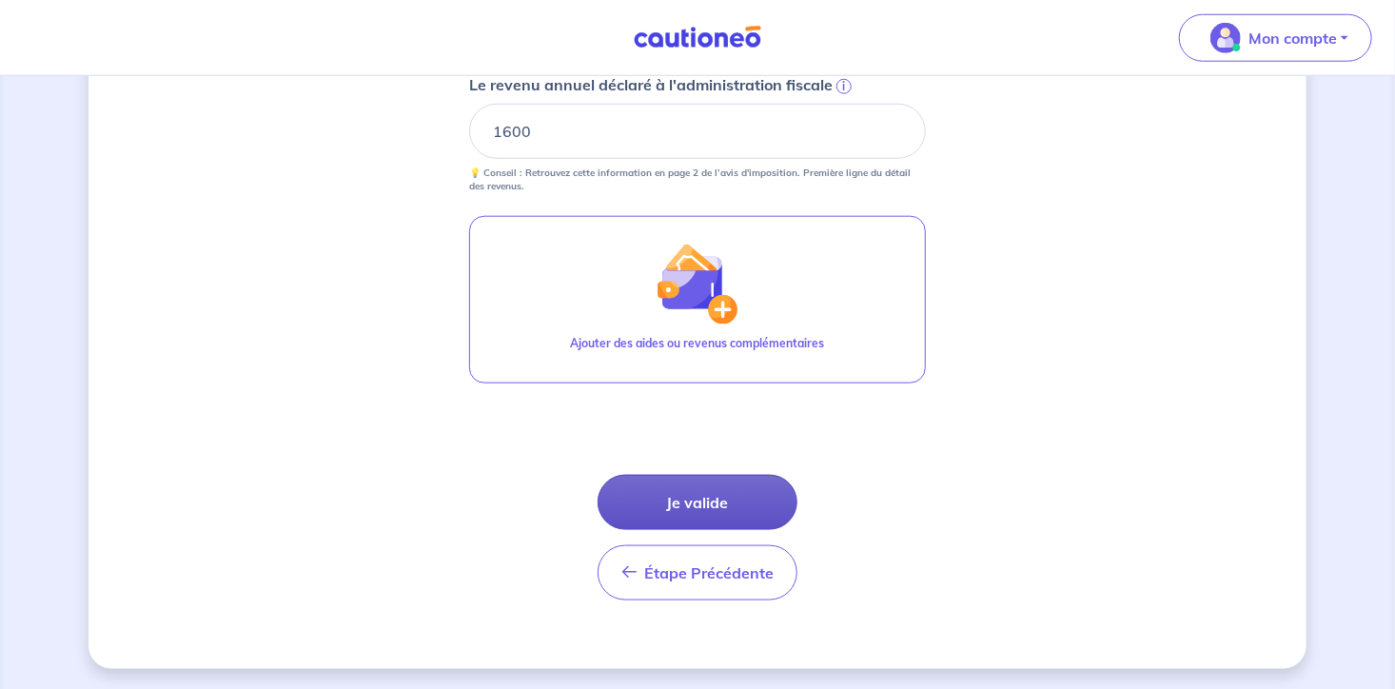
click at [697, 491] on button "Je valide" at bounding box center [697, 502] width 200 height 55
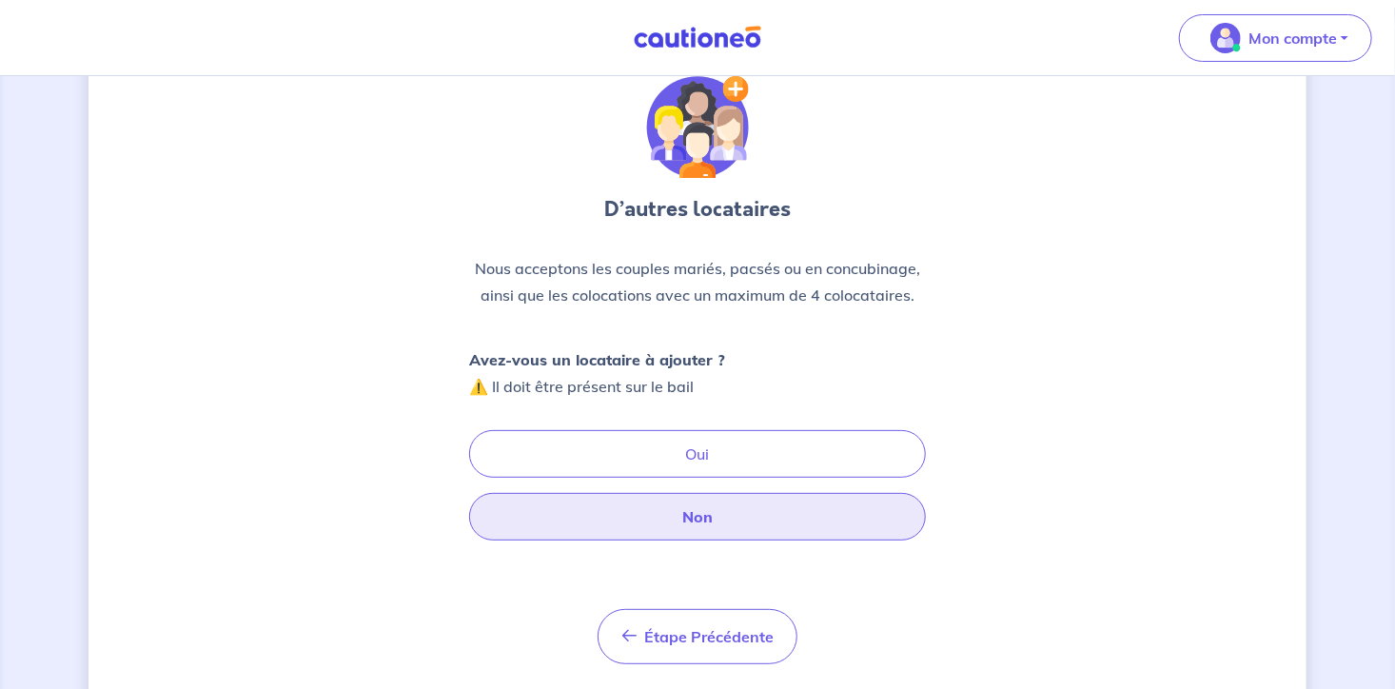
scroll to position [100, 0]
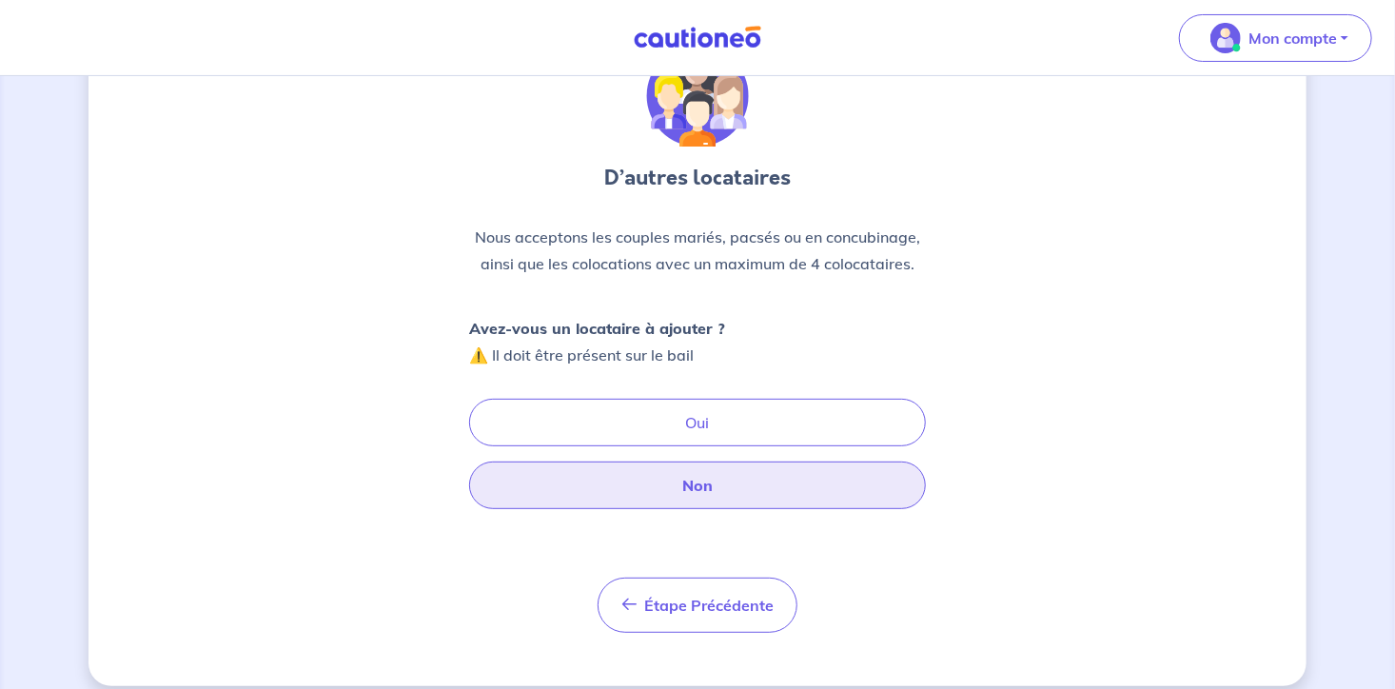
click at [693, 487] on button "Non" at bounding box center [697, 485] width 457 height 48
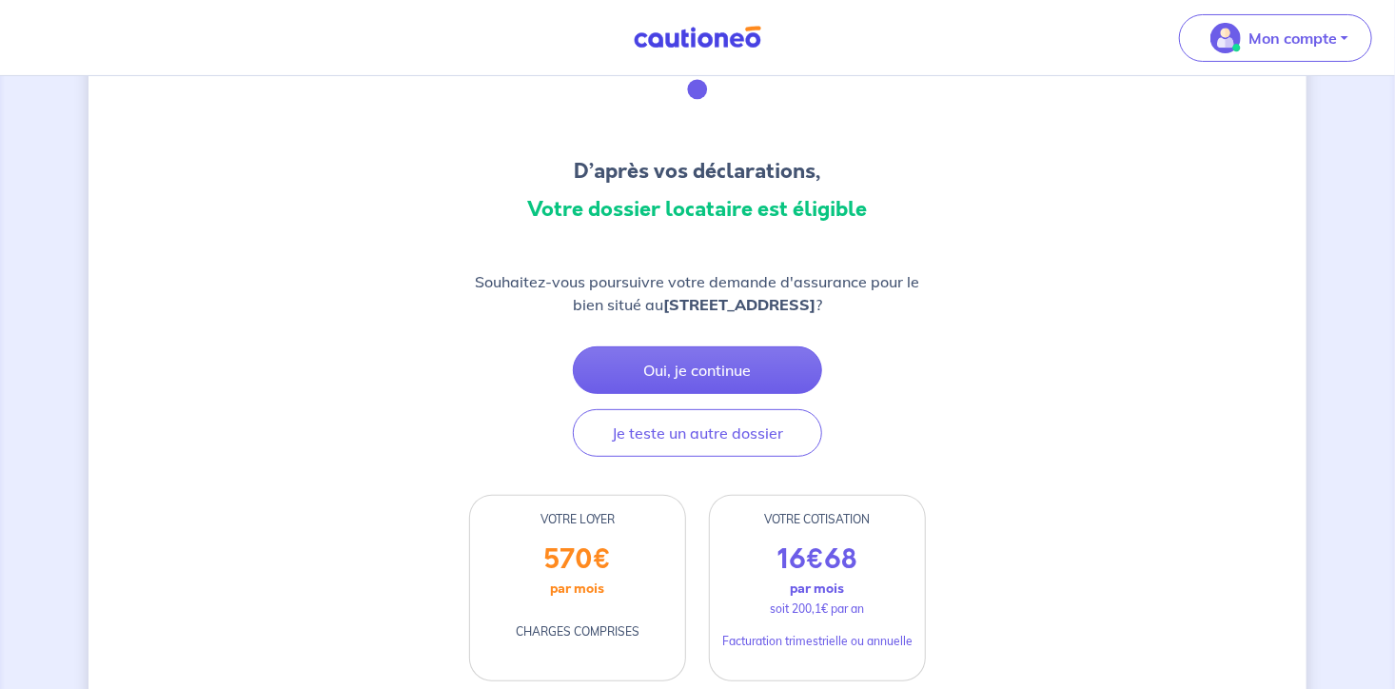
scroll to position [100, 0]
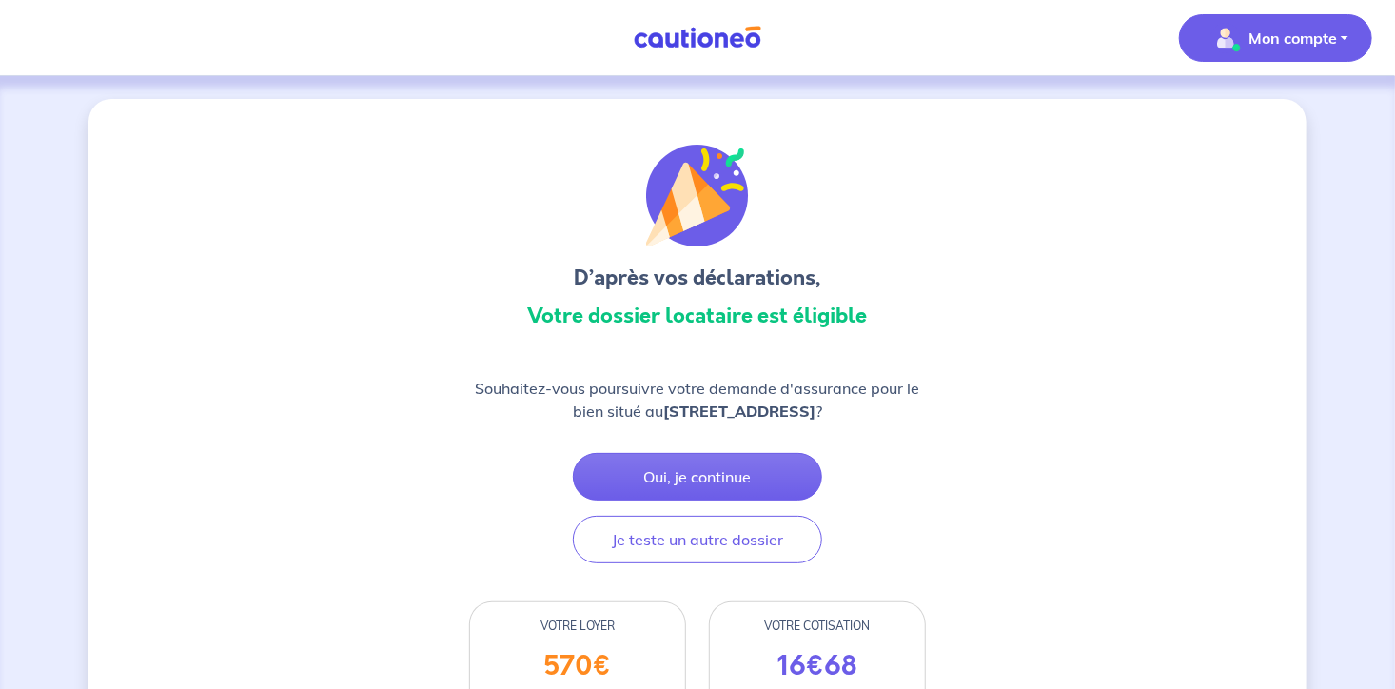
click at [1359, 30] on button "Mon compte" at bounding box center [1275, 38] width 193 height 48
click at [1266, 112] on link "Mes informations" at bounding box center [1256, 118] width 153 height 30
